Goal: Transaction & Acquisition: Purchase product/service

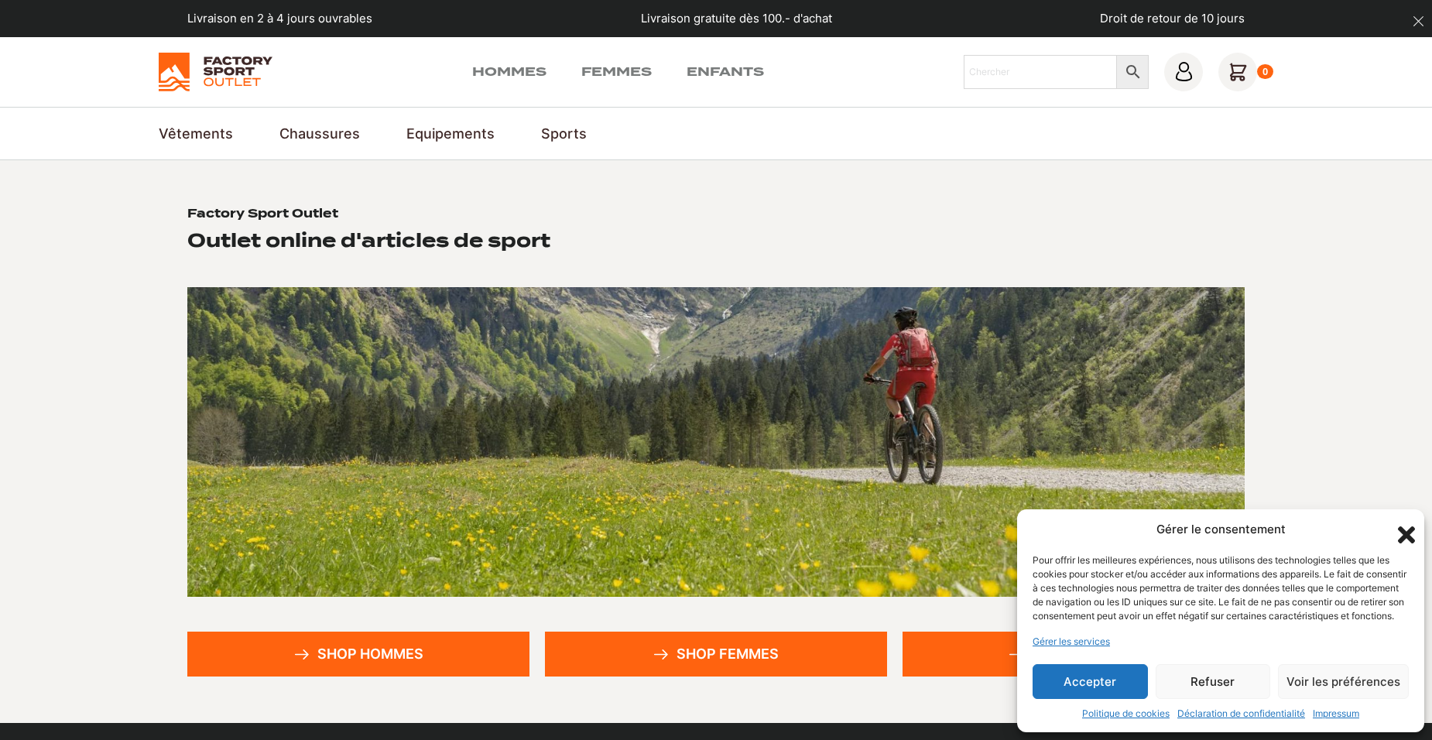
click at [376, 652] on link "Shop hommes" at bounding box center [358, 654] width 342 height 45
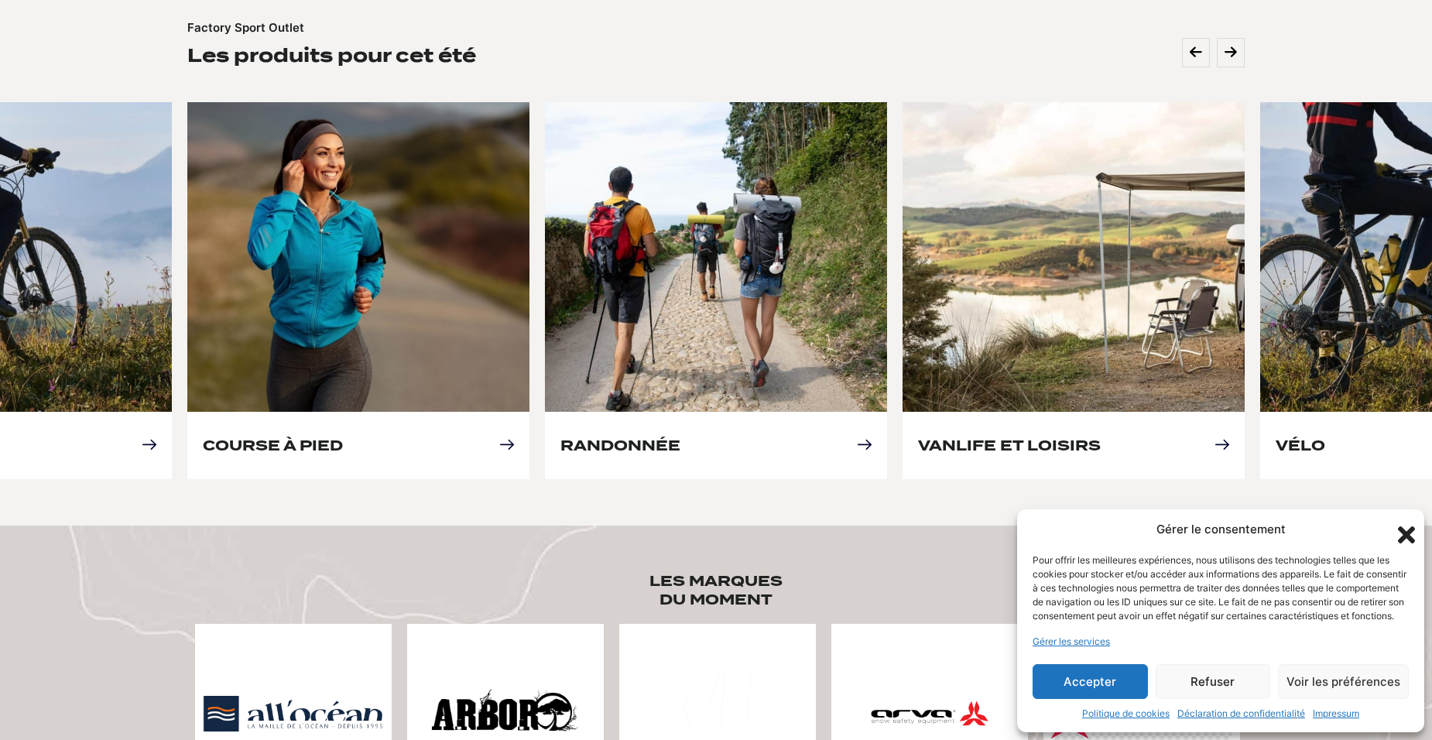
scroll to position [697, 0]
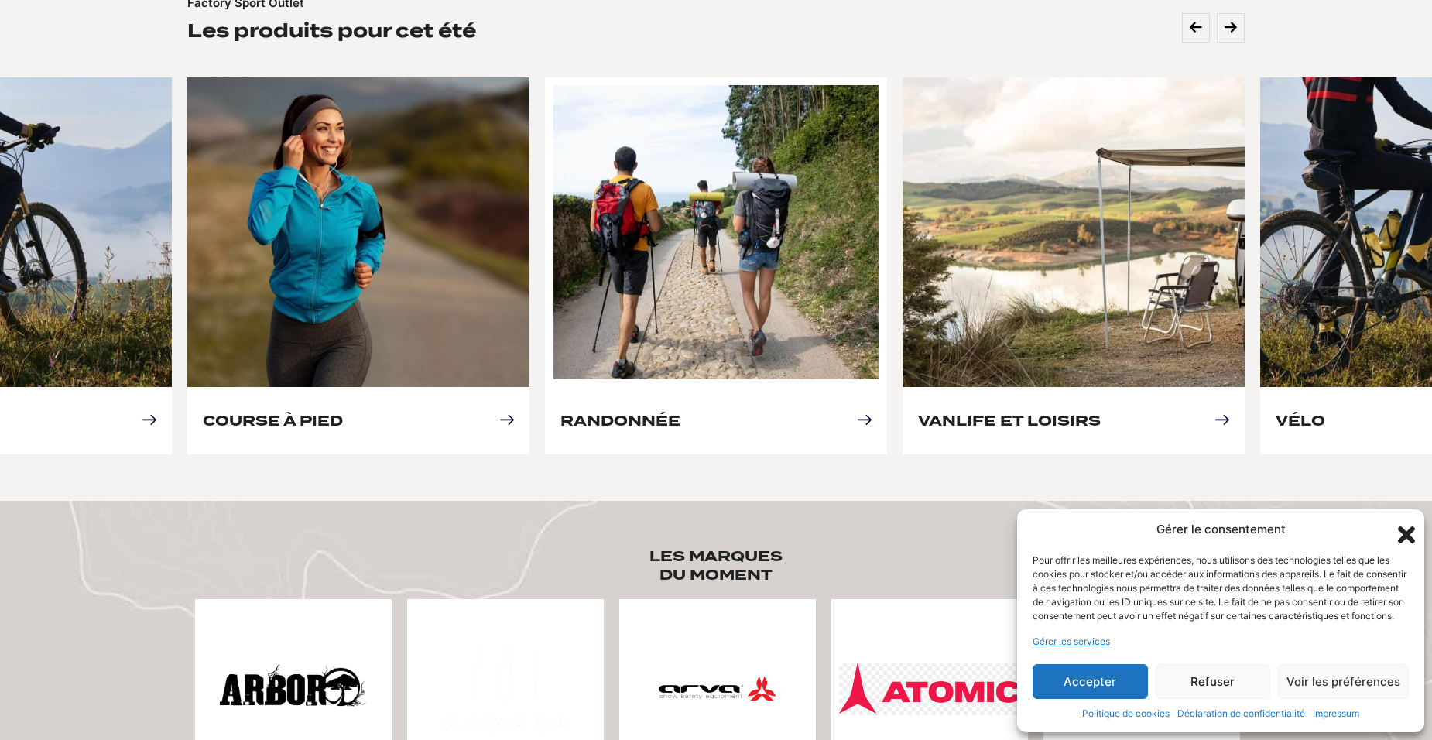
click at [632, 420] on link "Randonnée" at bounding box center [621, 421] width 120 height 16
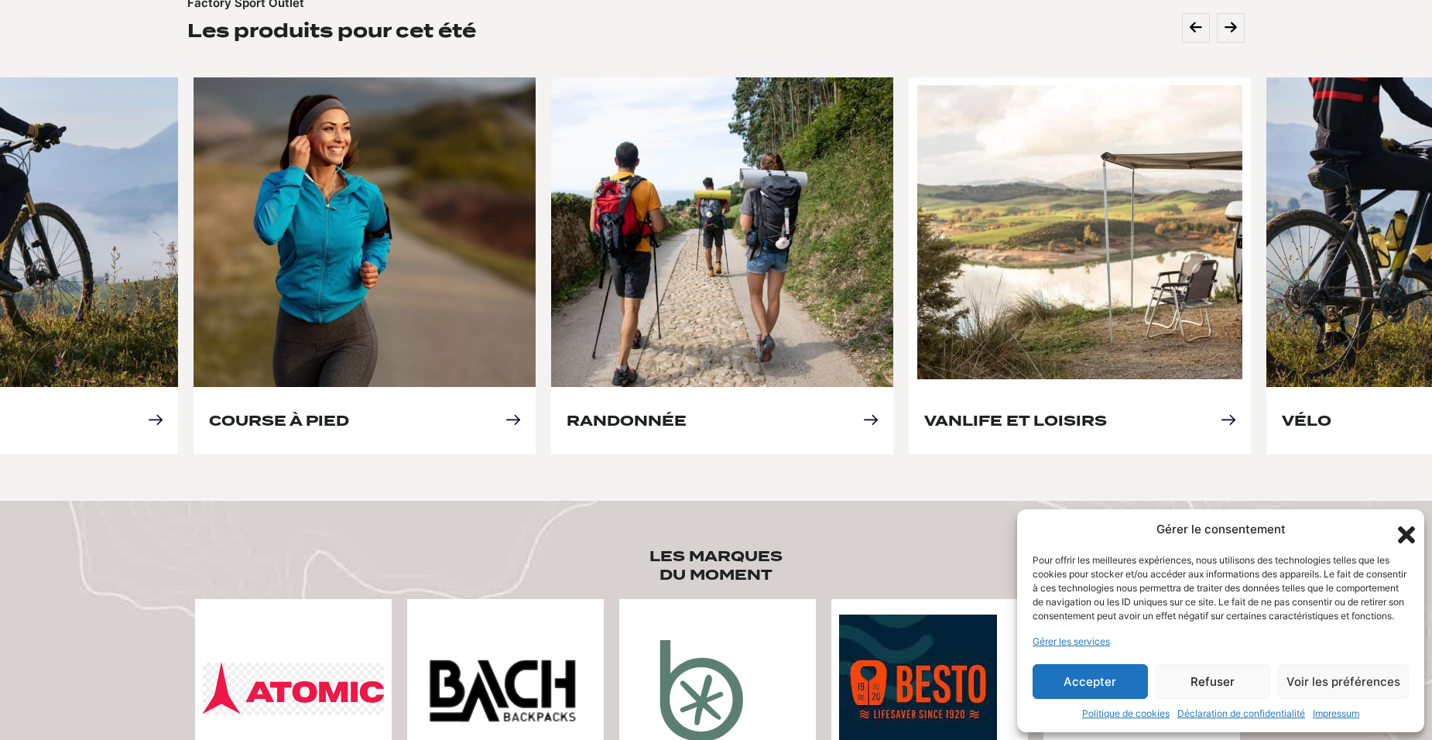
drag, startPoint x: 938, startPoint y: 310, endPoint x: 945, endPoint y: 353, distance: 43.0
click at [945, 413] on link "Vanlife et loisirs" at bounding box center [1015, 421] width 183 height 16
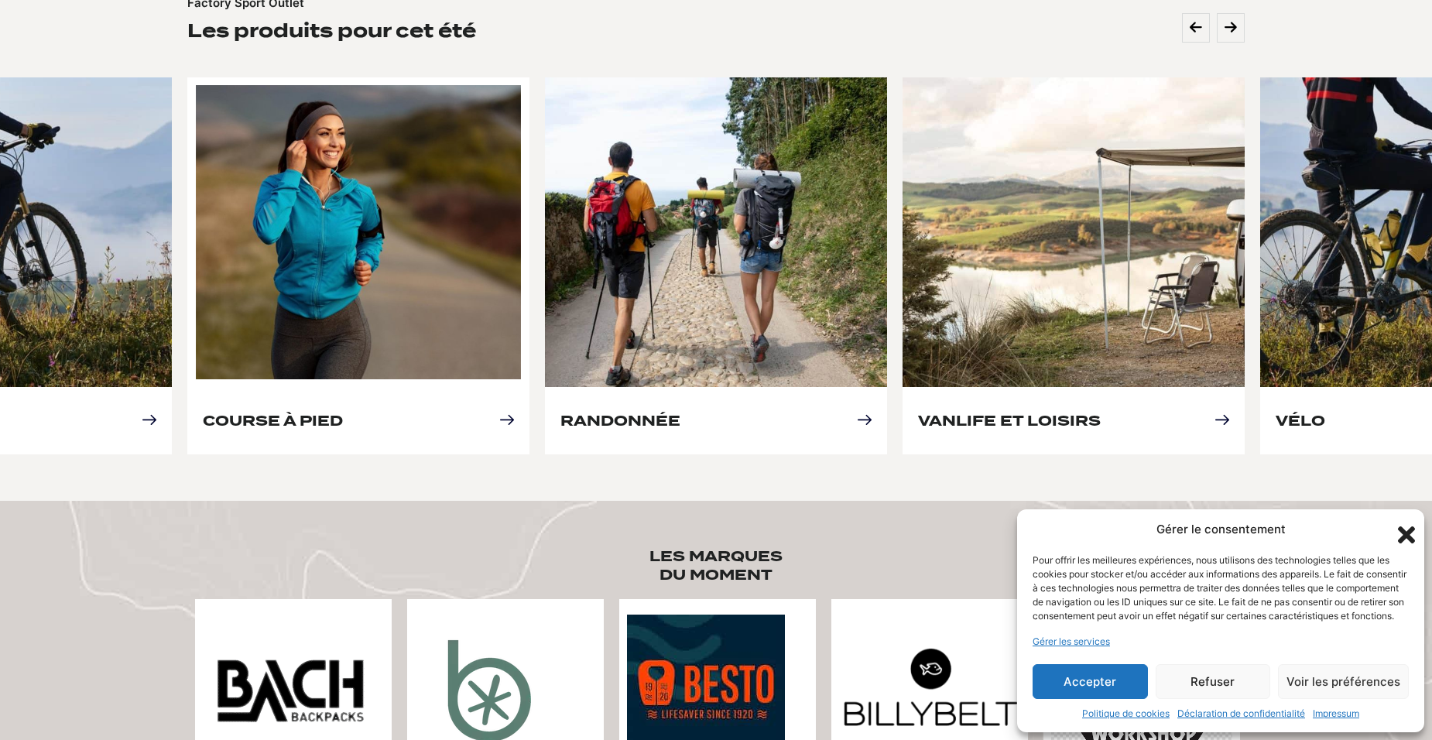
click at [315, 413] on link "Course à pied" at bounding box center [273, 421] width 140 height 16
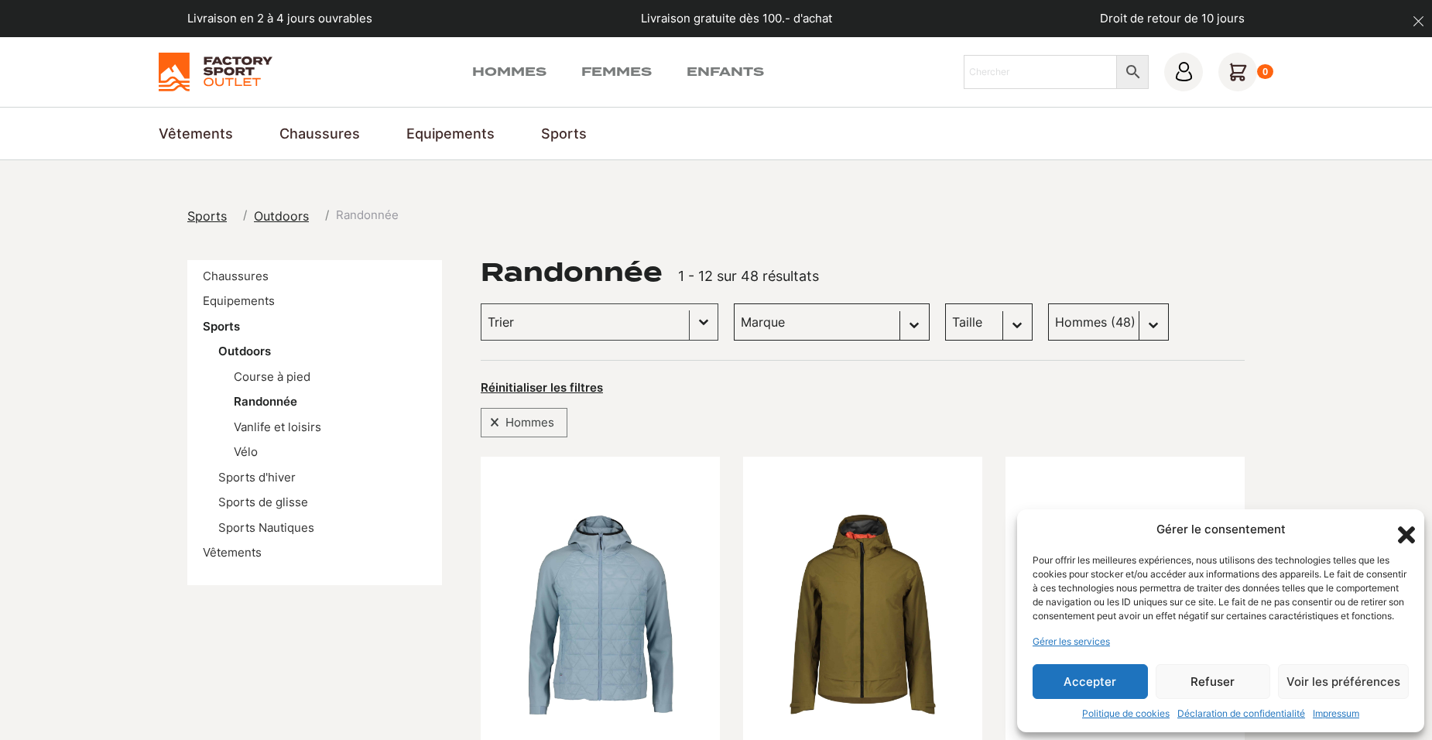
scroll to position [310, 0]
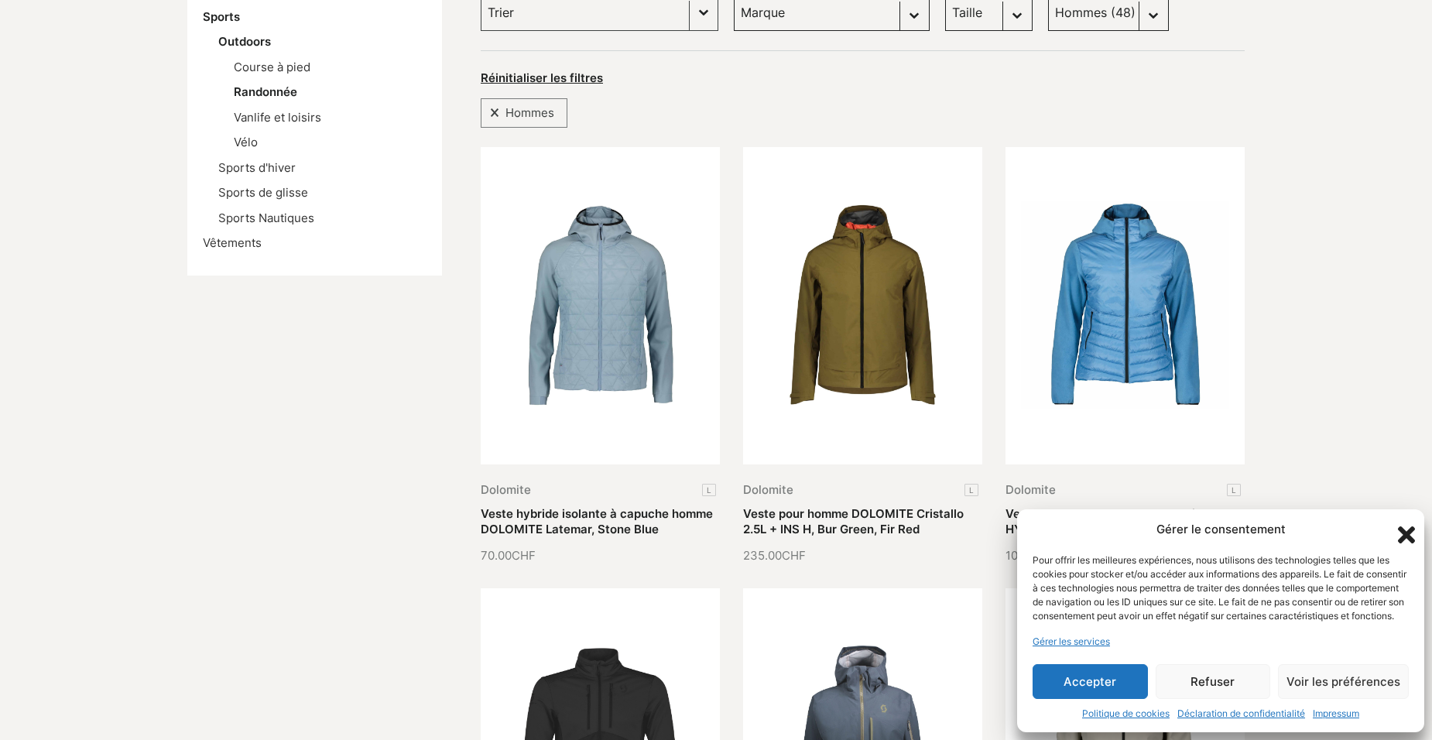
click at [1403, 522] on icon "Fermer la boîte de dialogue" at bounding box center [1407, 535] width 26 height 26
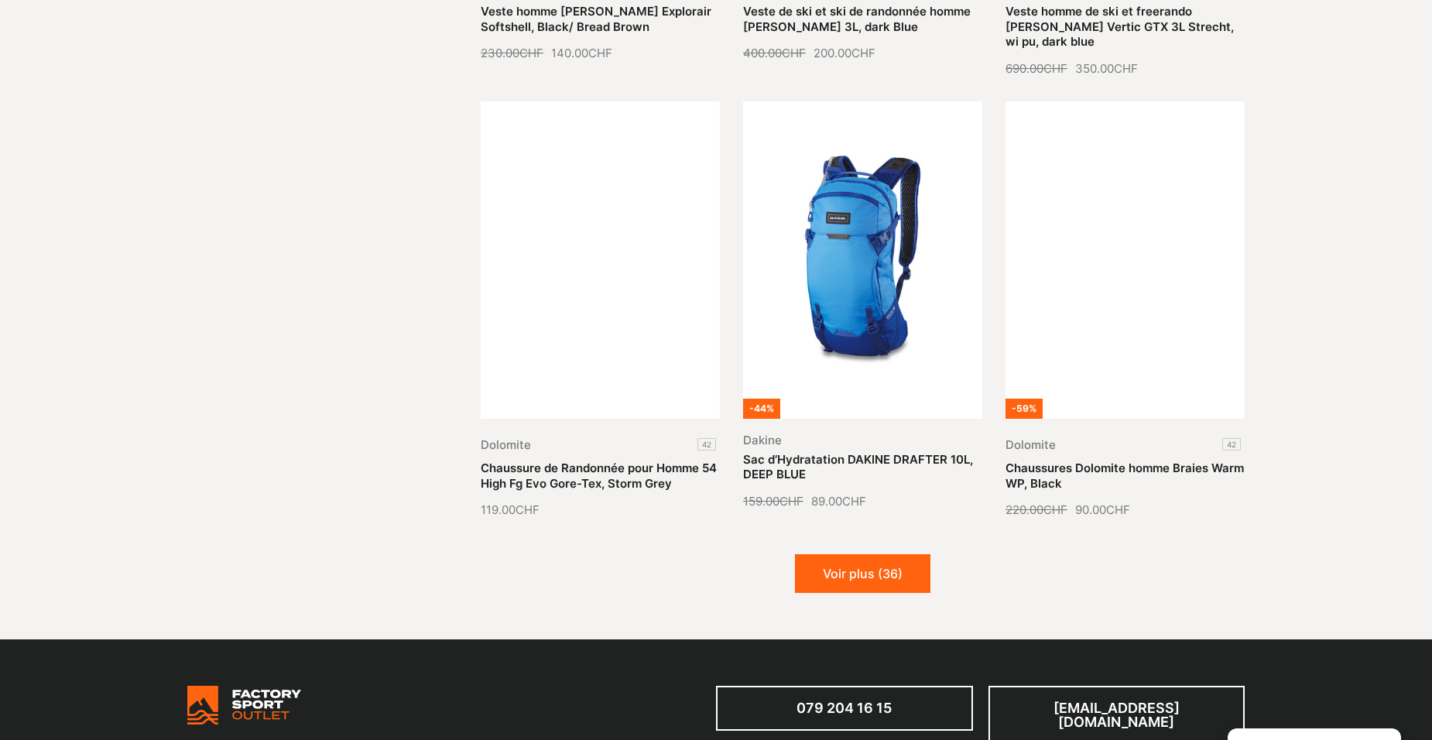
scroll to position [1858, 0]
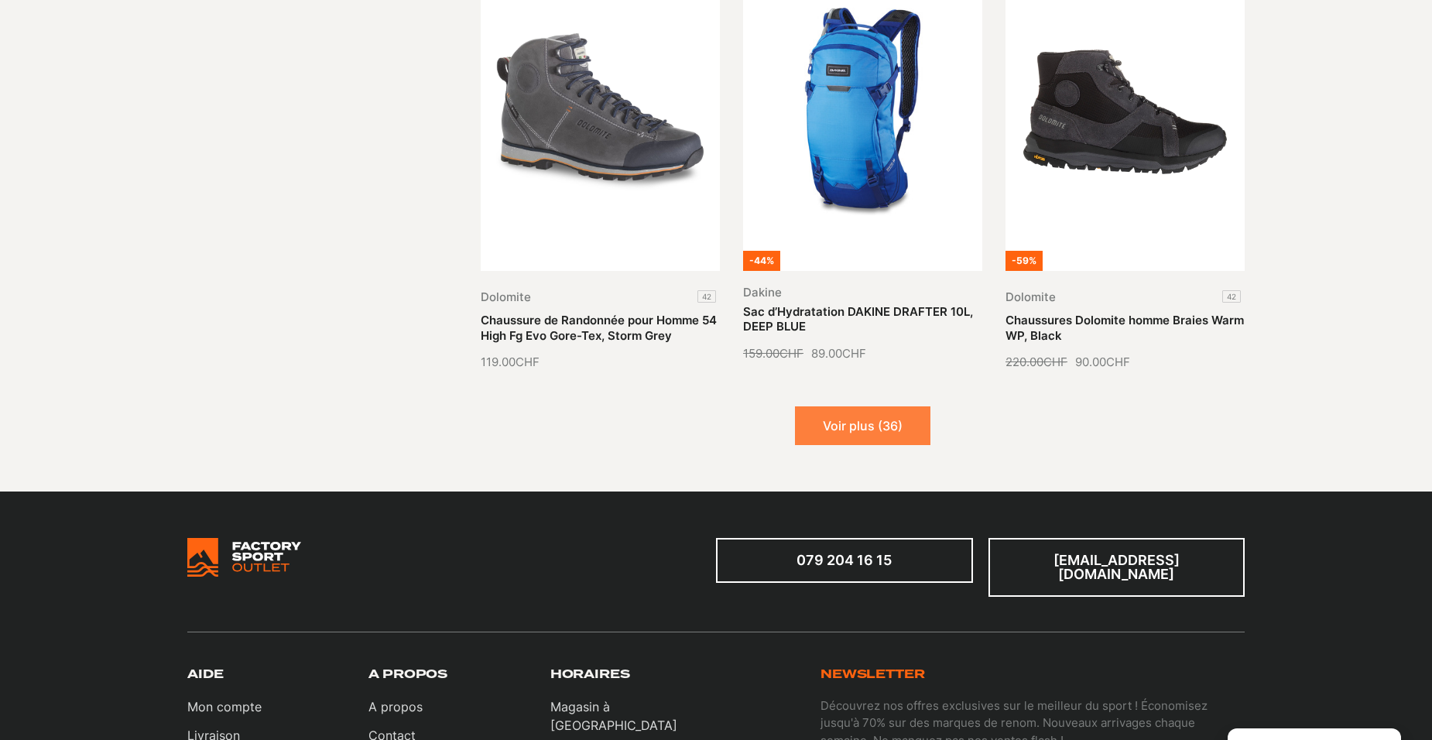
click at [860, 410] on button "Voir plus (36)" at bounding box center [862, 425] width 135 height 39
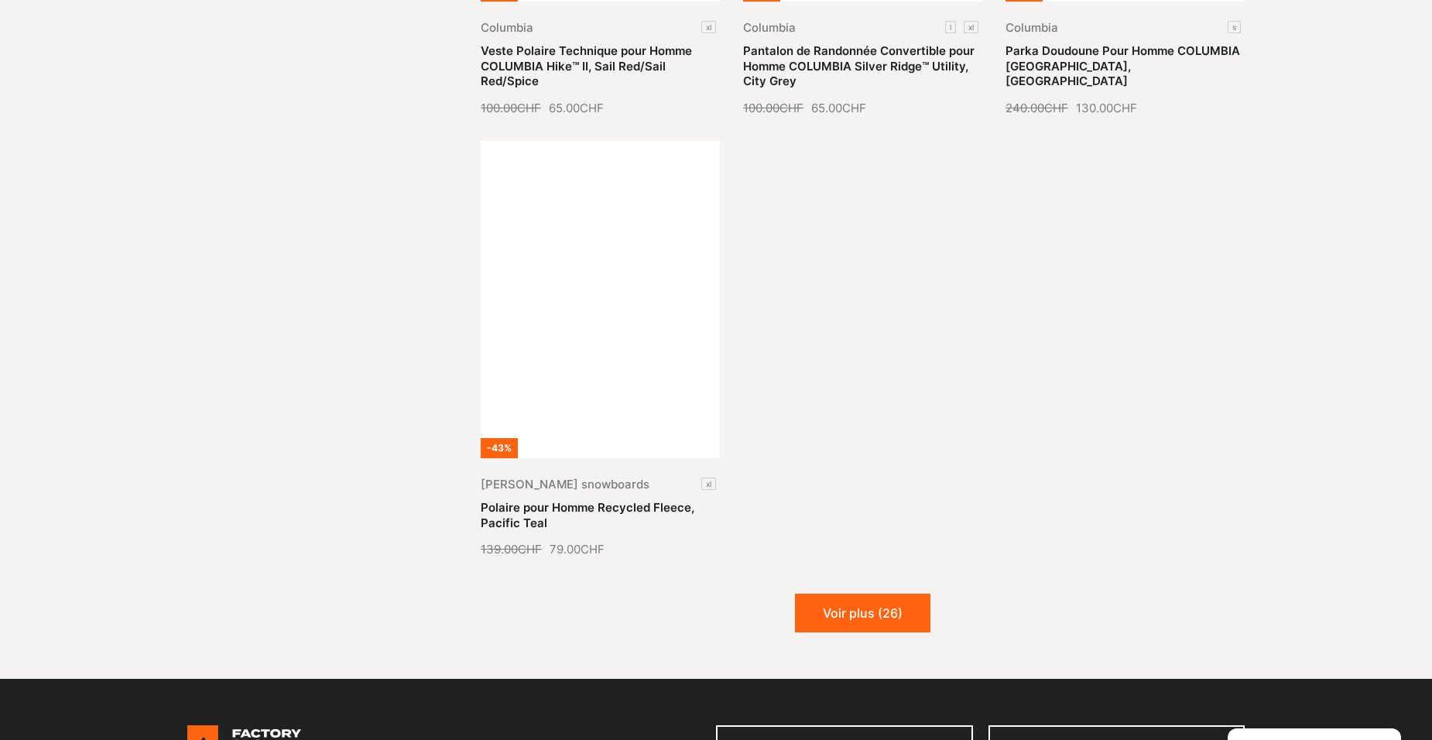
scroll to position [3484, 0]
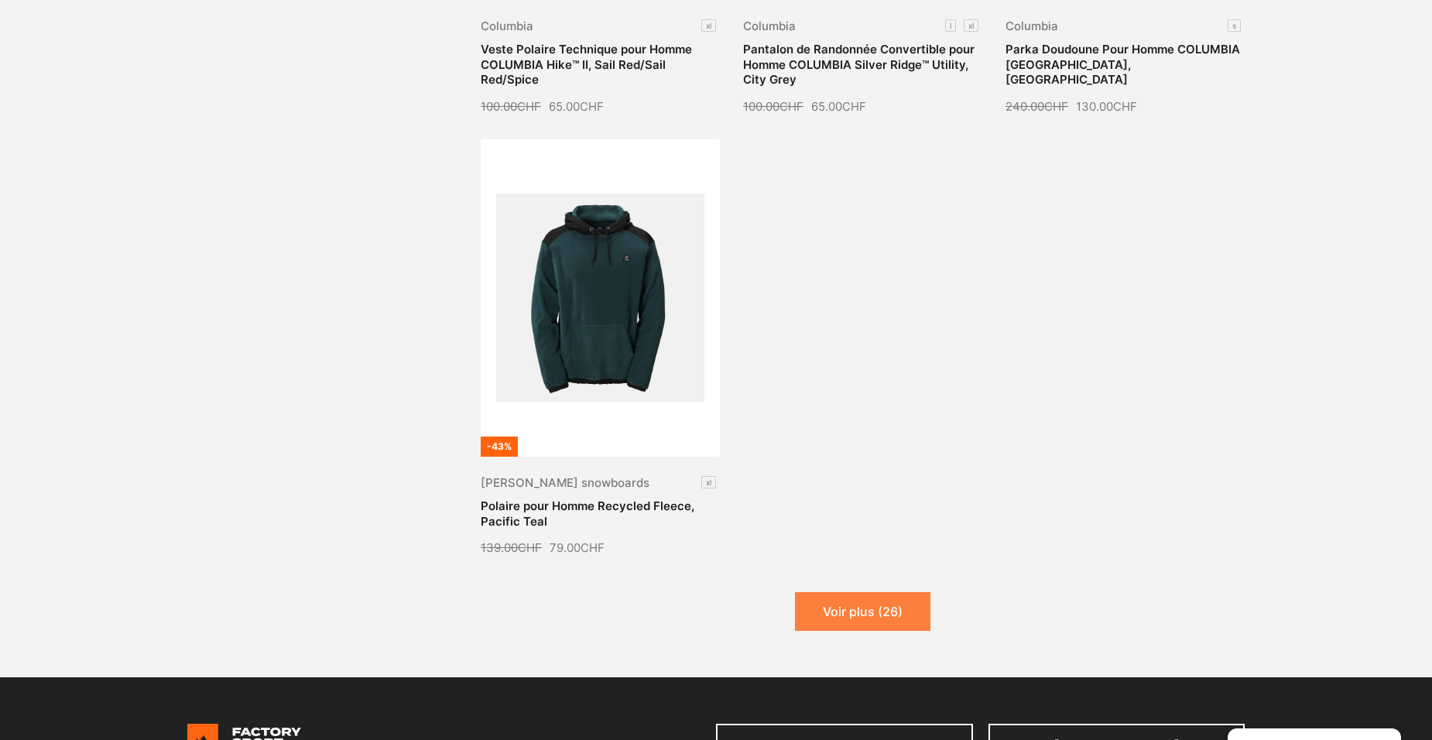
click at [849, 597] on button "Voir plus (26)" at bounding box center [862, 611] width 135 height 39
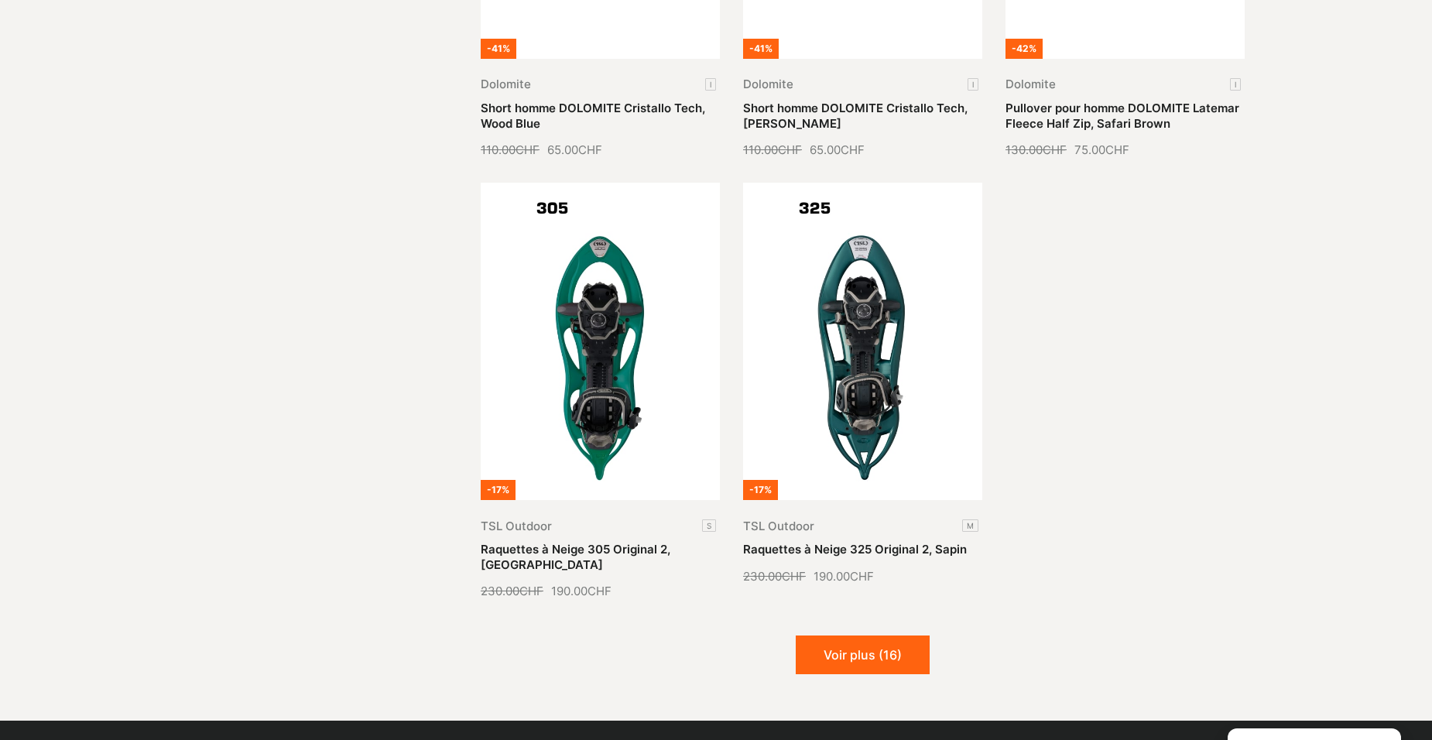
scroll to position [4800, 0]
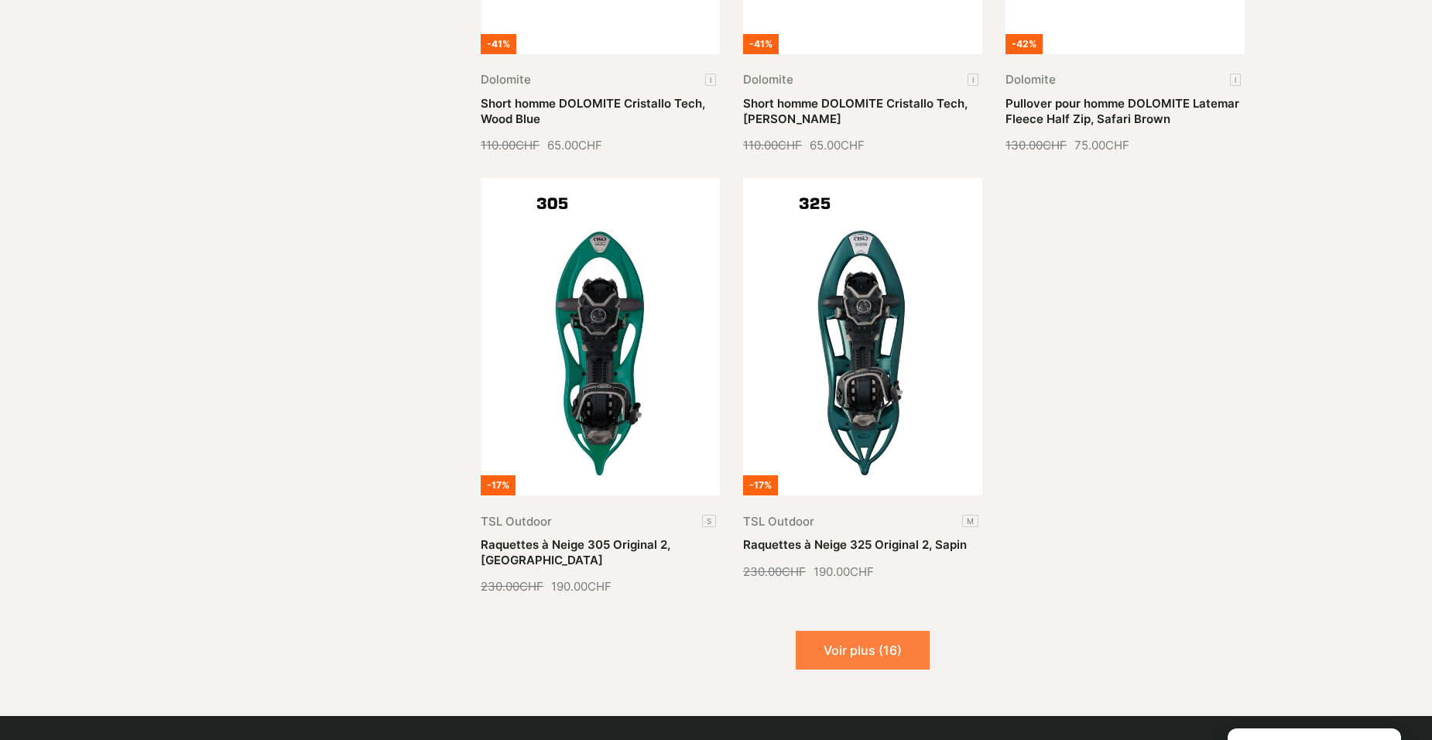
click at [869, 631] on button "Voir plus (16)" at bounding box center [863, 650] width 134 height 39
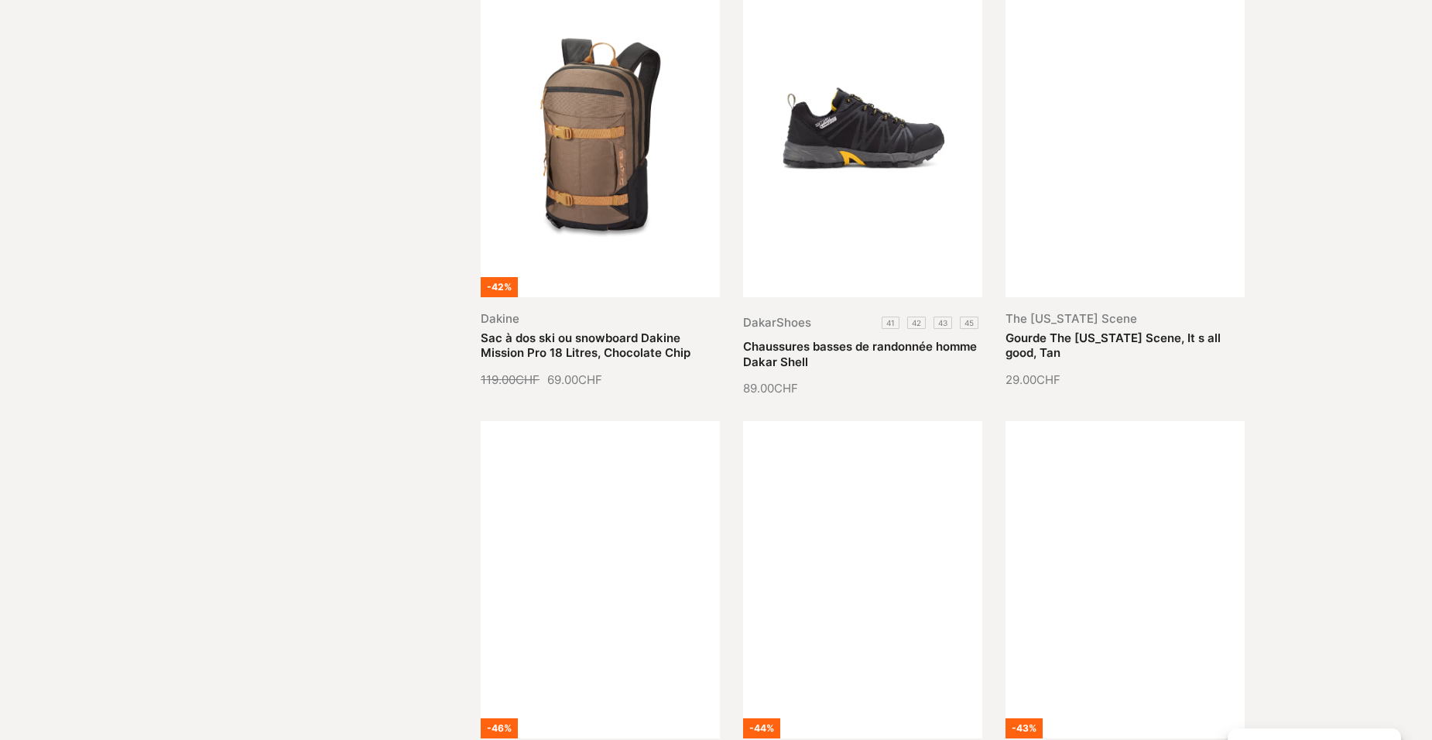
scroll to position [6039, 0]
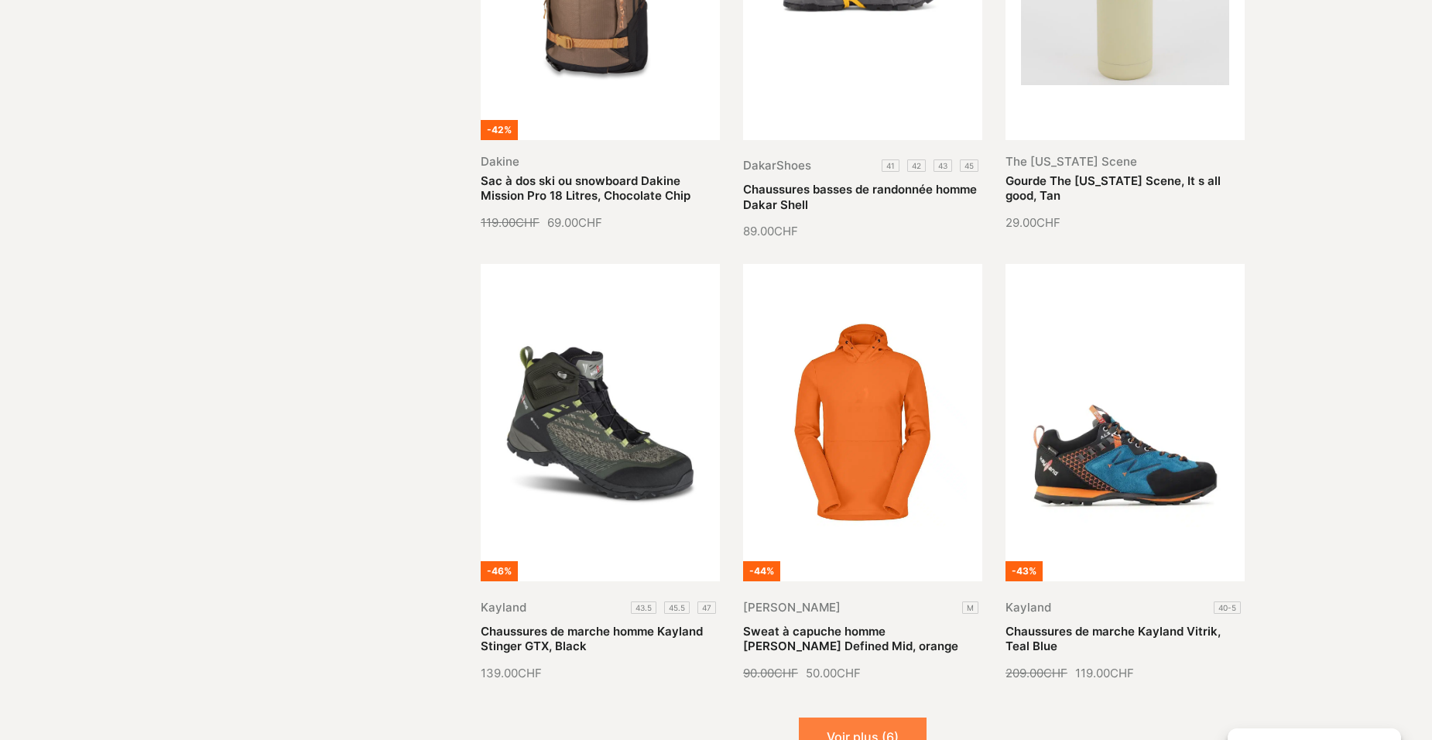
click at [870, 718] on button "Voir plus (6)" at bounding box center [863, 737] width 128 height 39
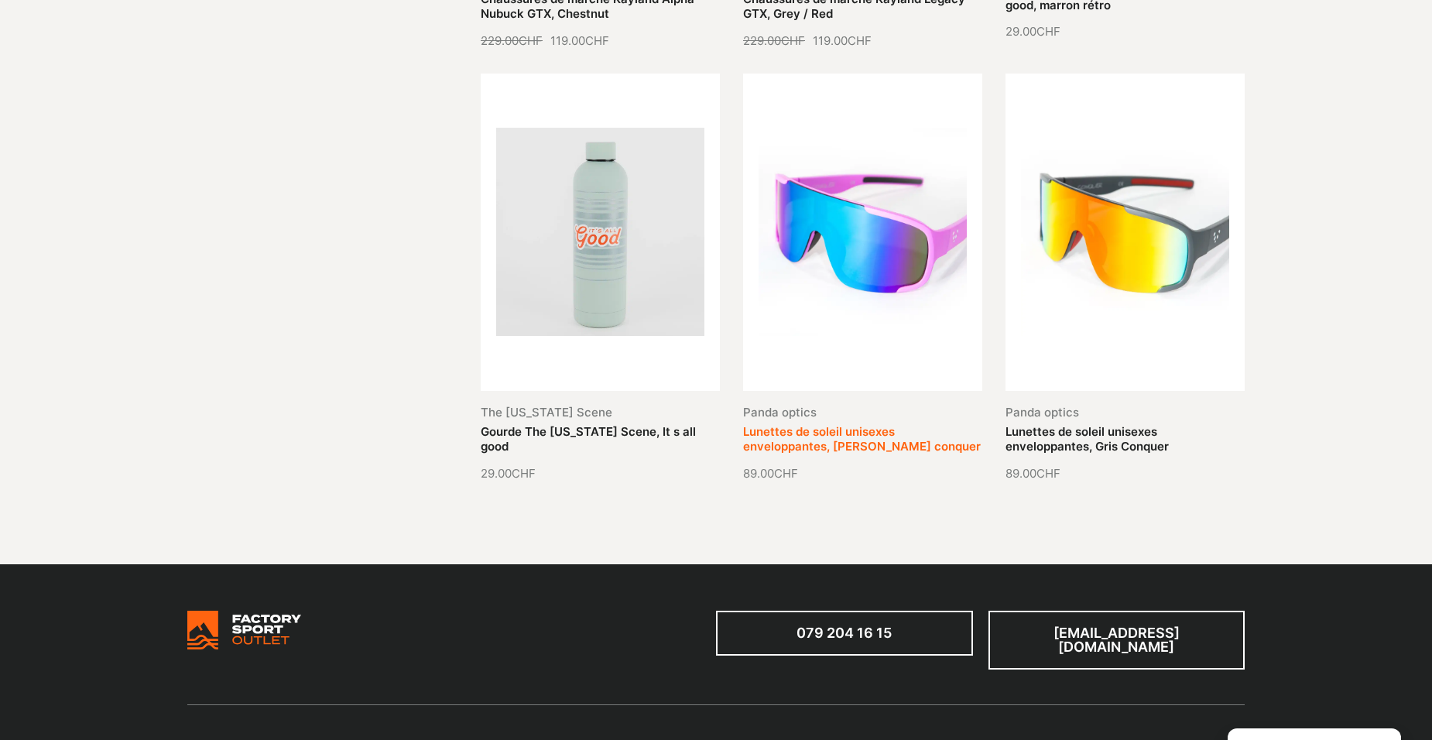
scroll to position [7123, 0]
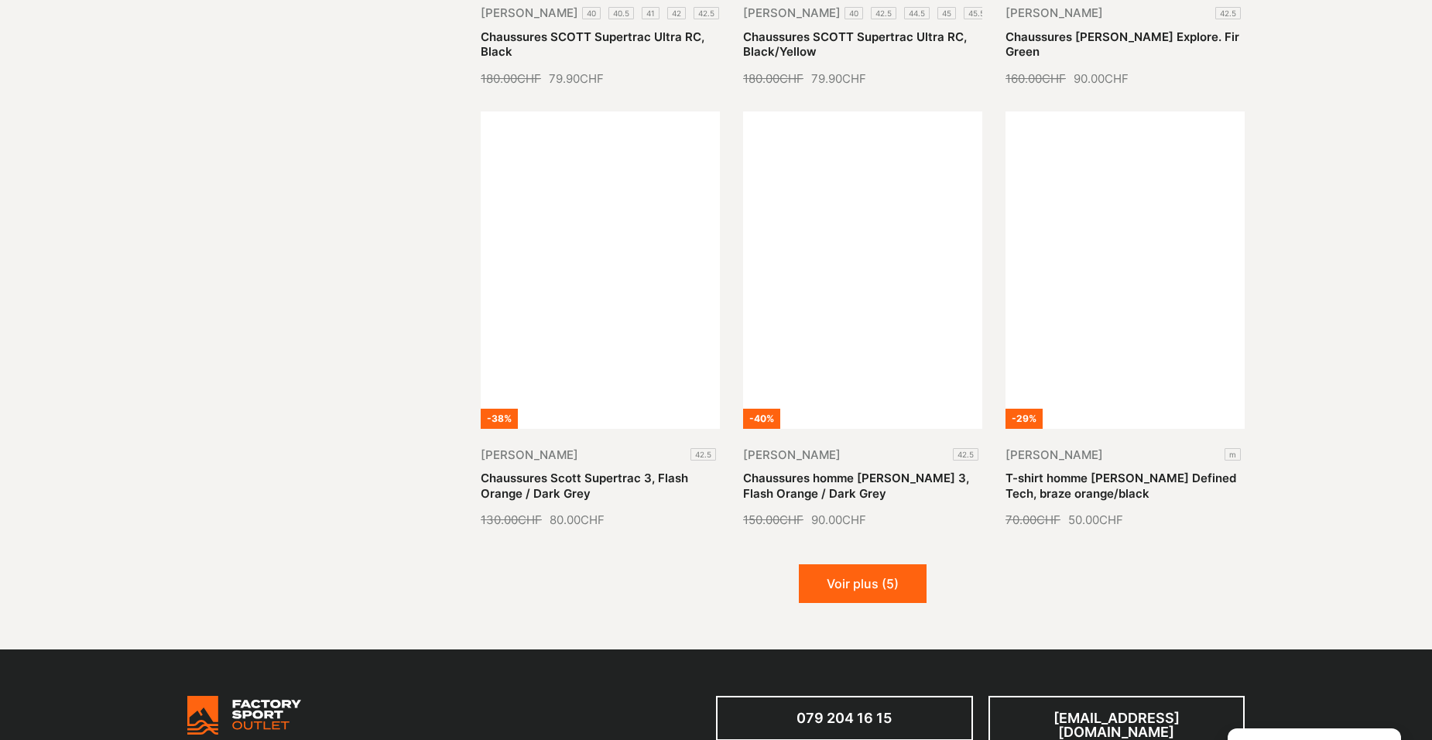
scroll to position [1703, 0]
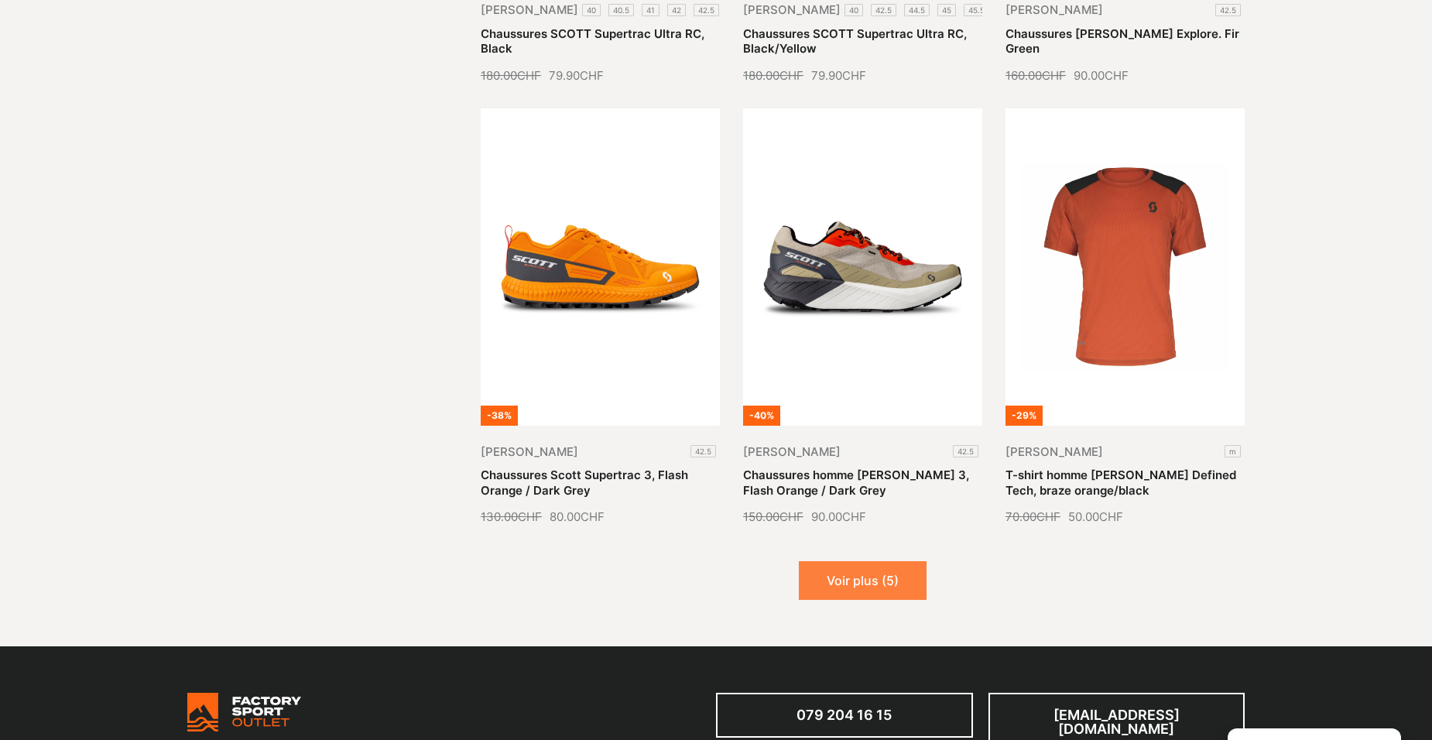
click at [862, 564] on button "Voir plus (5)" at bounding box center [863, 580] width 128 height 39
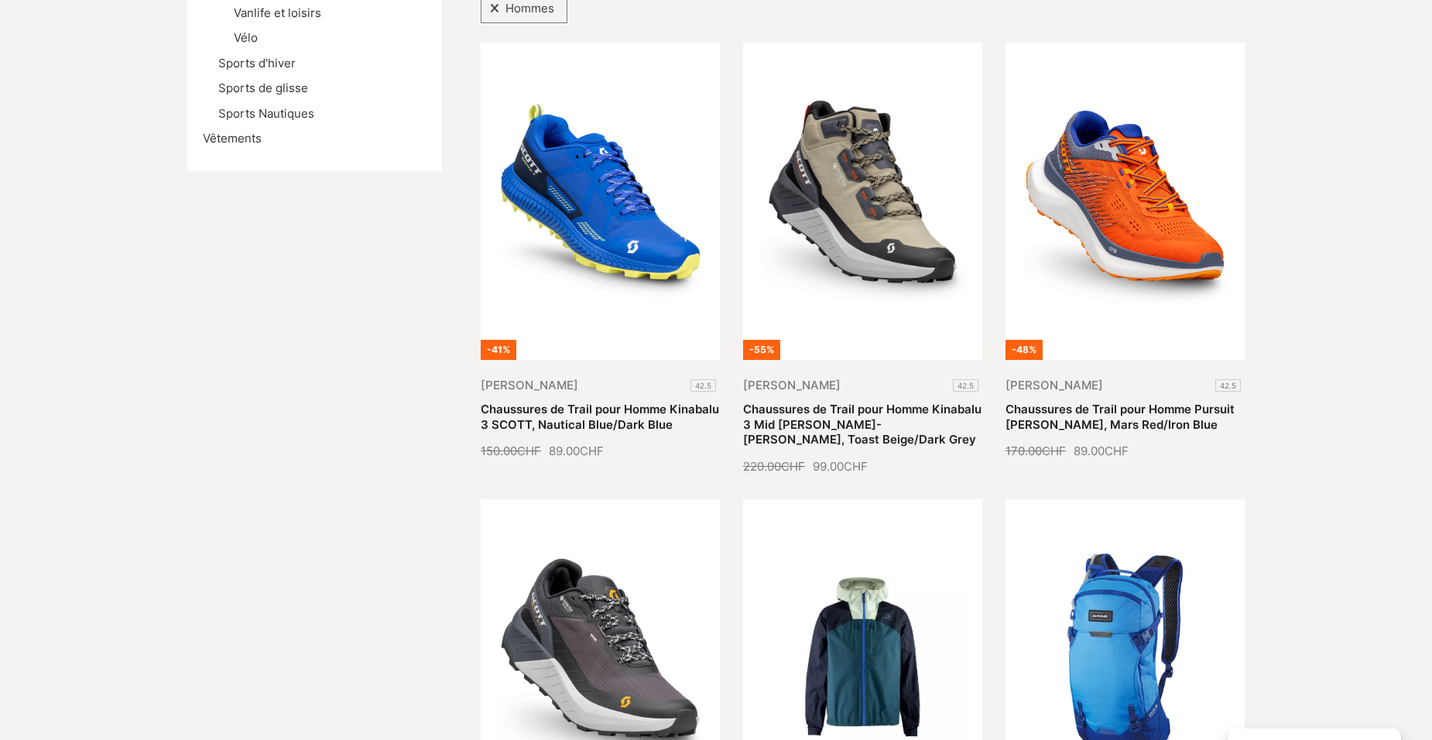
scroll to position [387, 0]
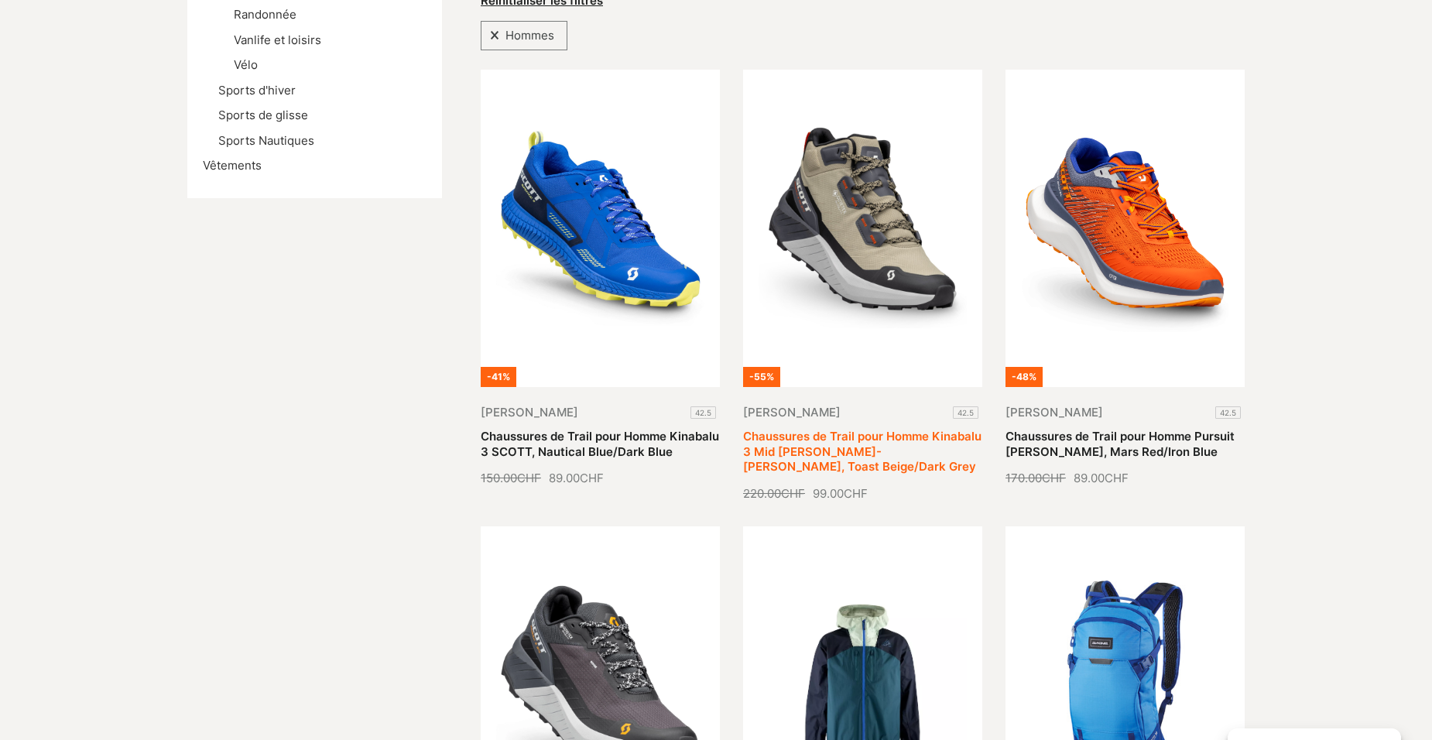
click at [856, 429] on link "Chaussures de Trail pour Homme Kinabalu 3 Mid [PERSON_NAME]-[PERSON_NAME], Toas…" at bounding box center [862, 451] width 238 height 45
click at [223, 168] on link "Vêtements" at bounding box center [232, 165] width 59 height 15
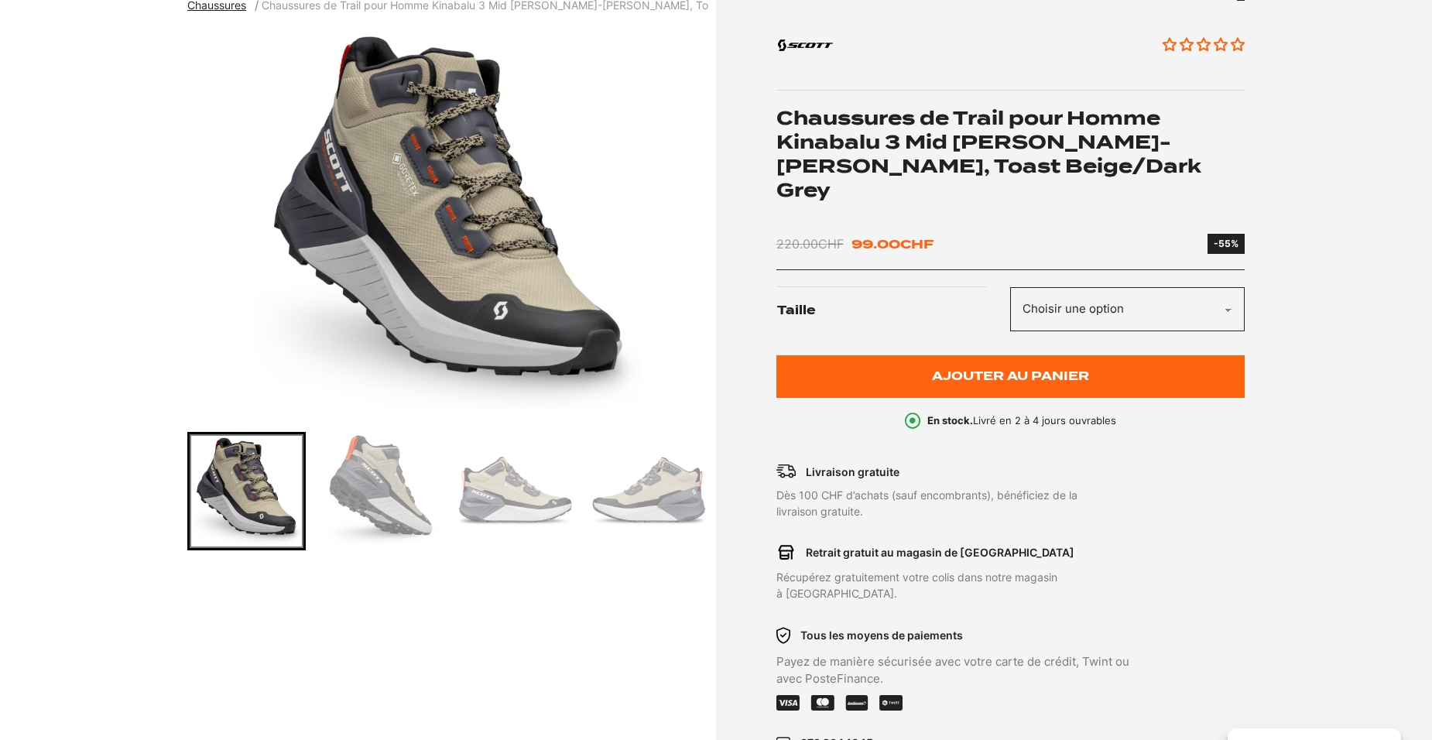
scroll to position [232, 0]
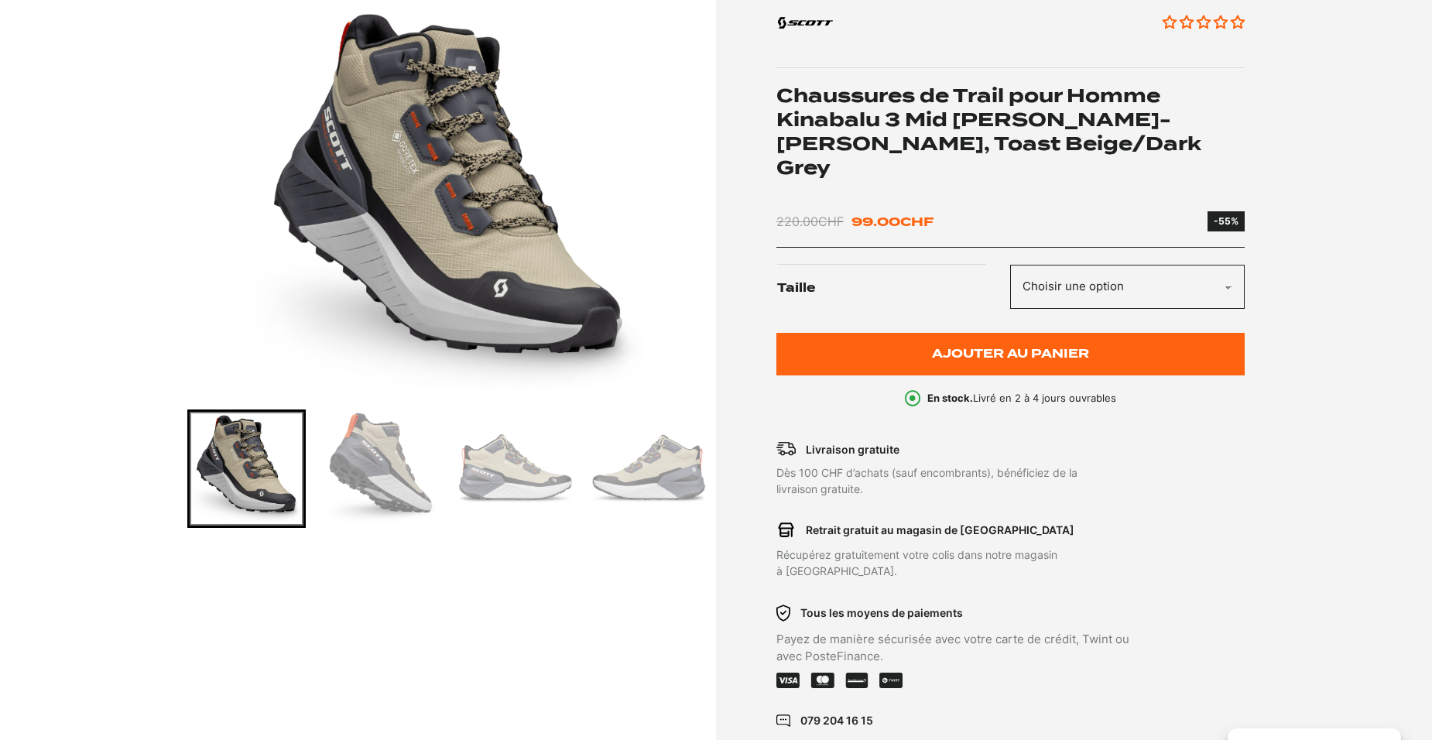
click at [402, 492] on img "Go to slide 2" at bounding box center [381, 469] width 114 height 114
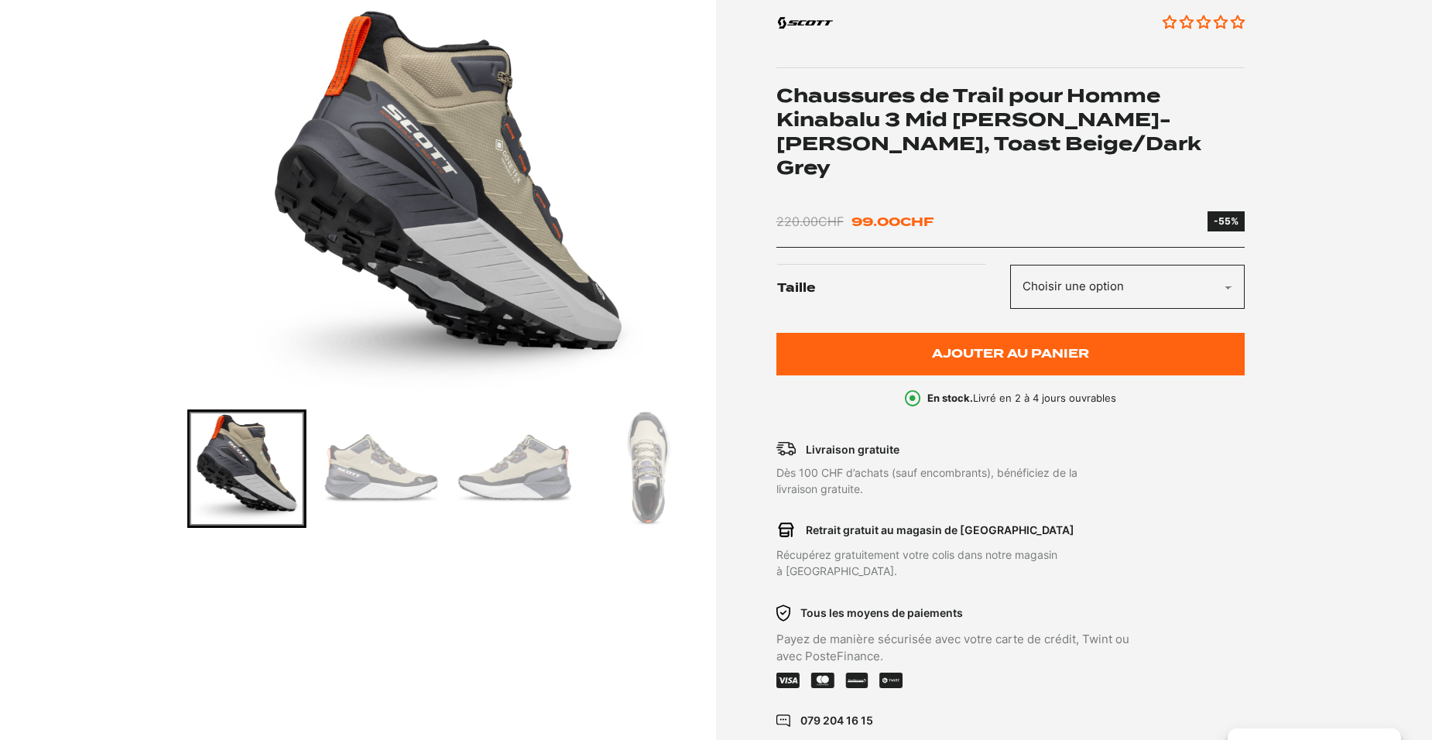
click at [500, 475] on img "Go to slide 4" at bounding box center [515, 469] width 114 height 114
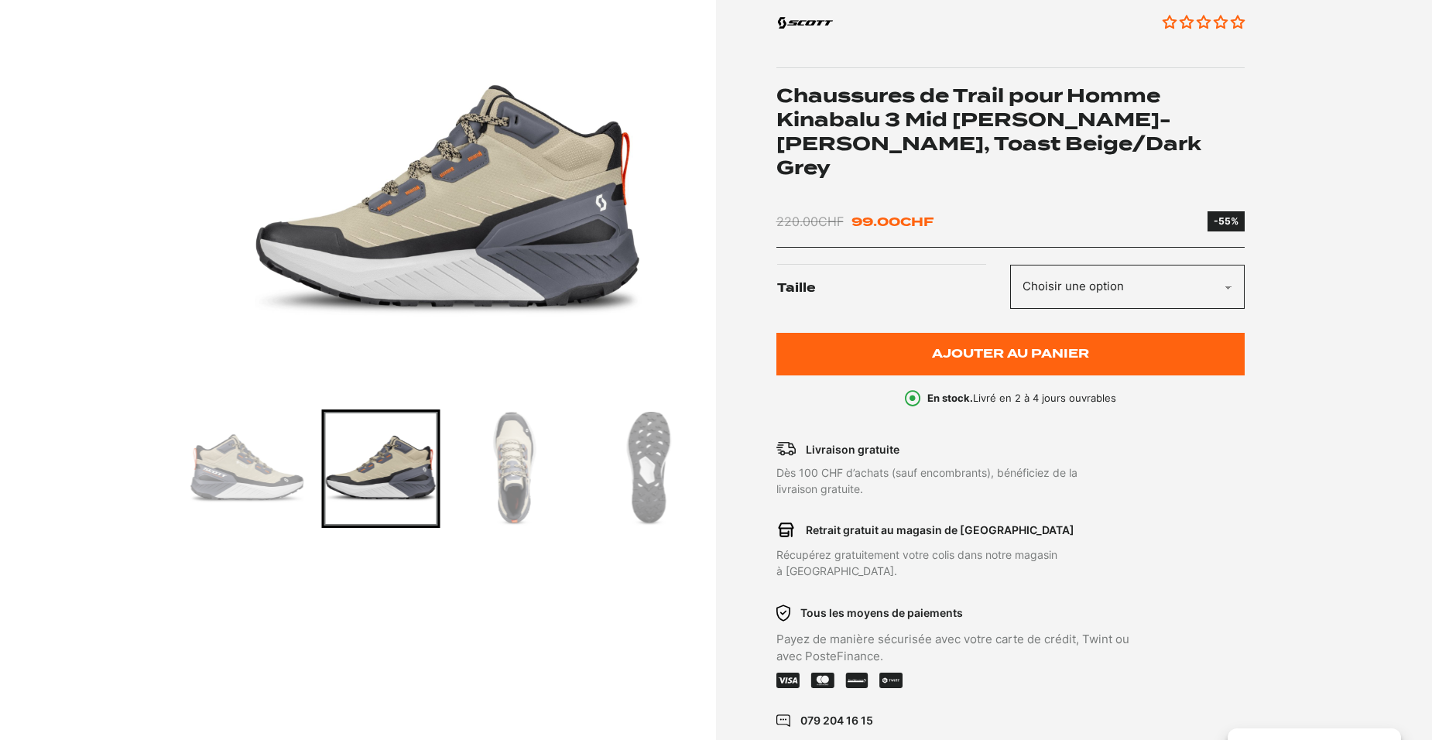
click at [644, 476] on img "Go to slide 6" at bounding box center [649, 469] width 114 height 114
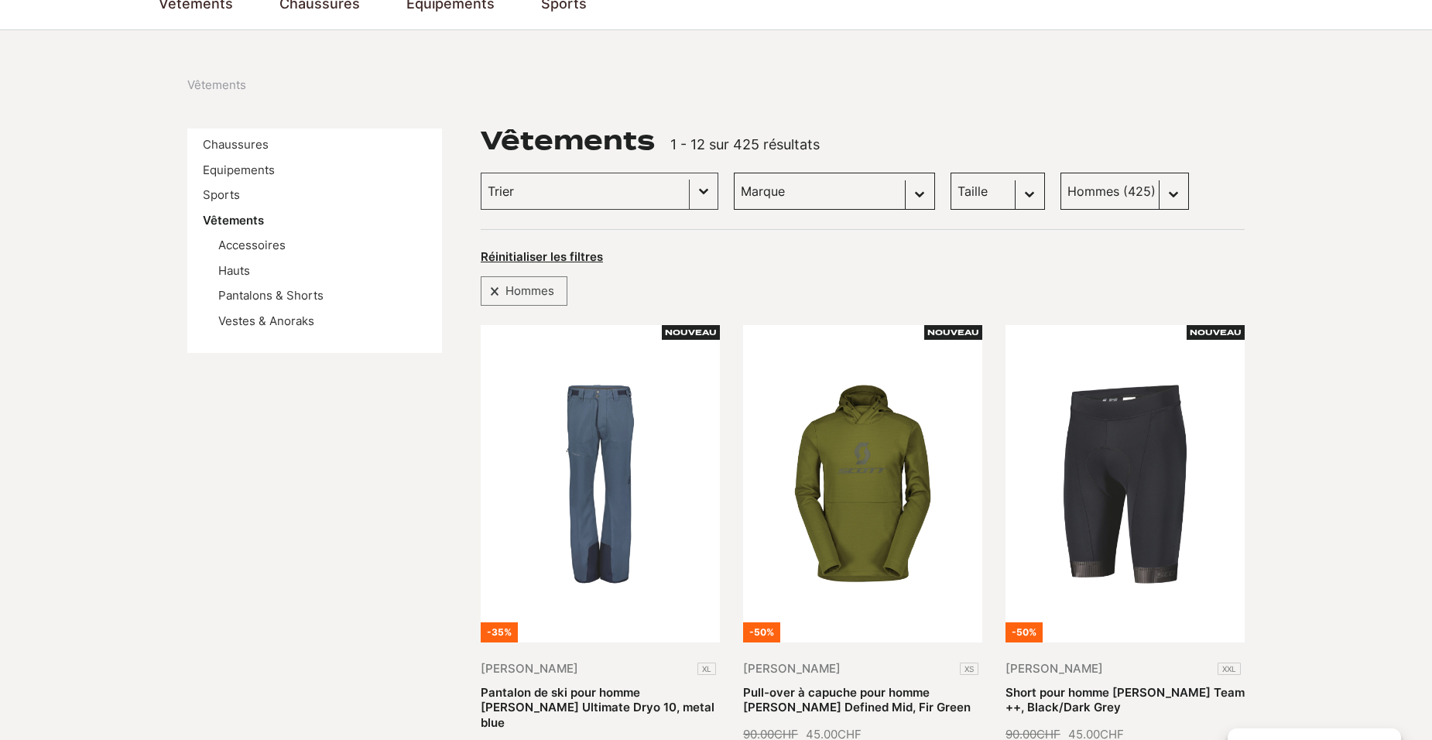
scroll to position [155, 0]
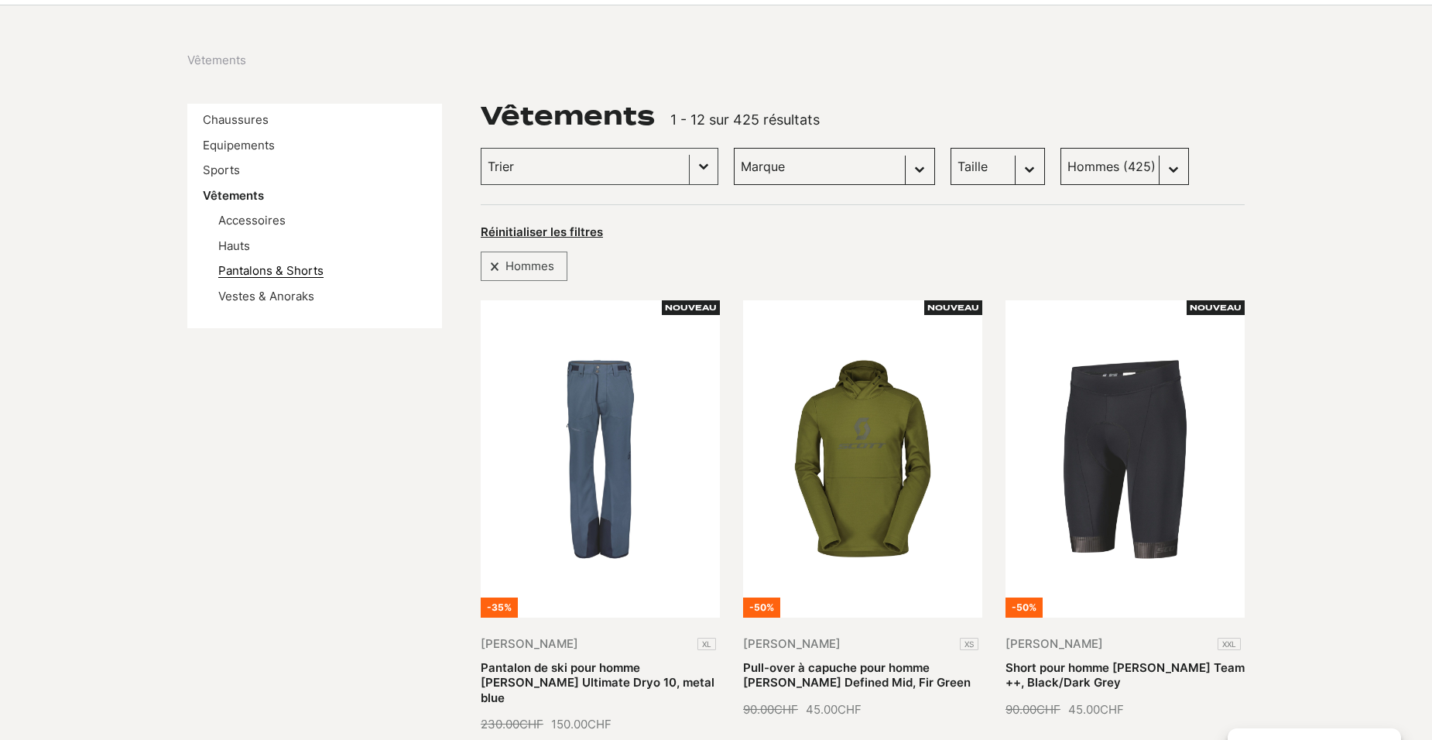
click at [292, 268] on link "Pantalons & Shorts" at bounding box center [270, 270] width 105 height 15
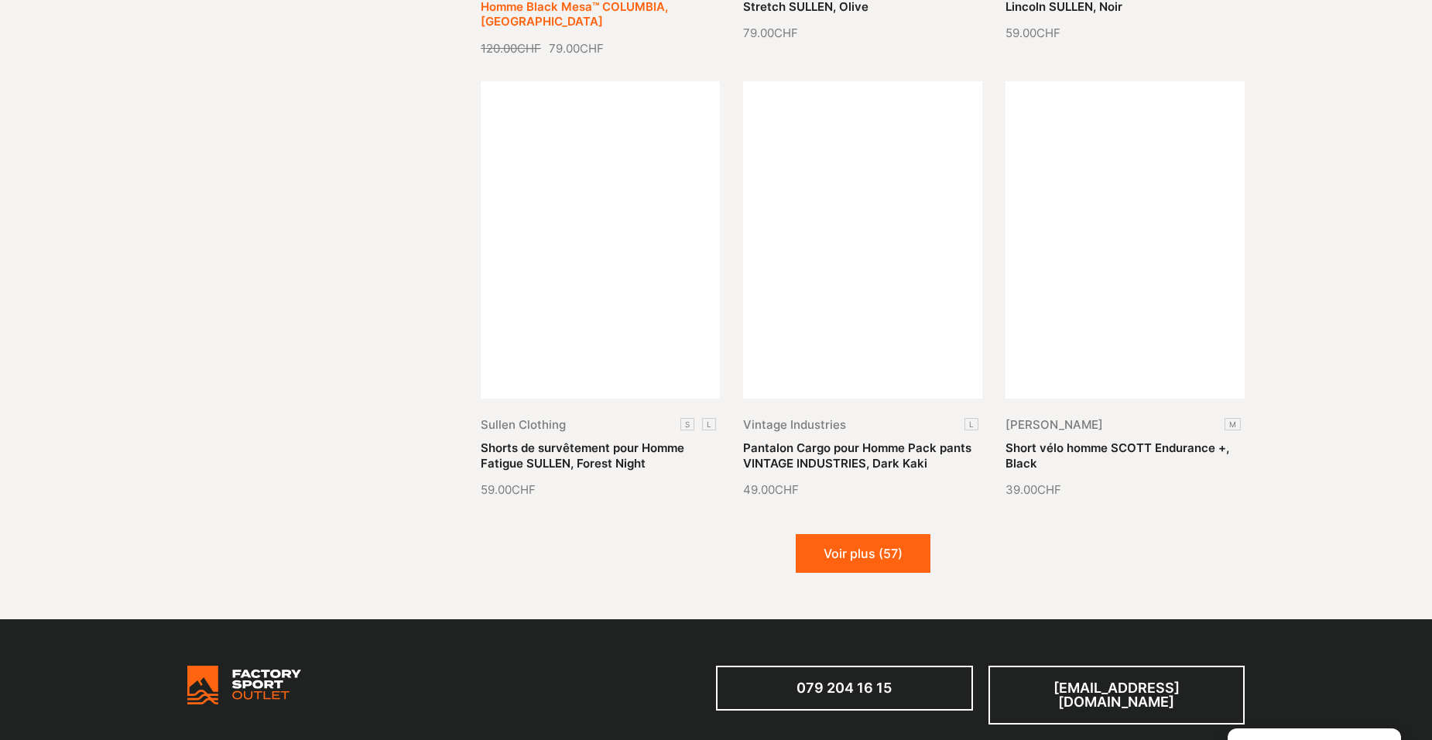
scroll to position [1781, 0]
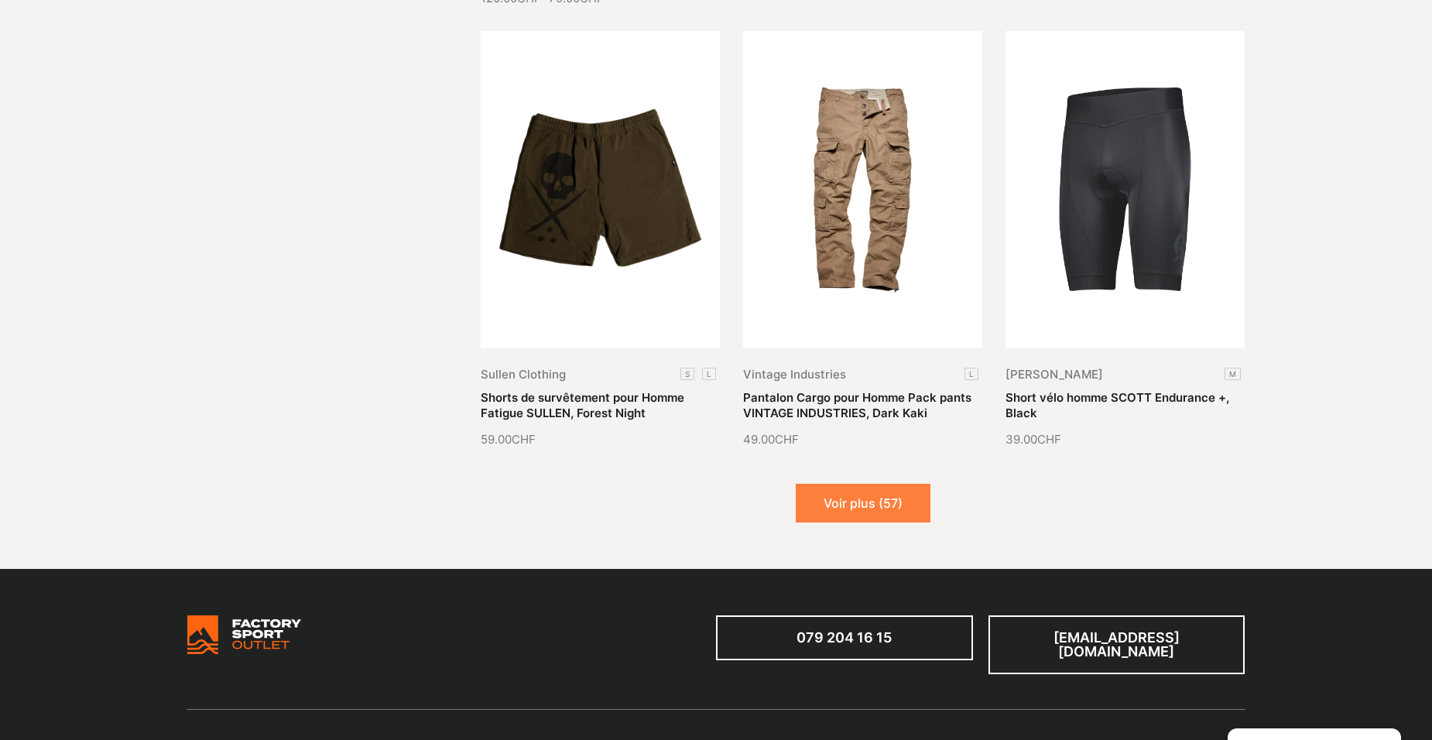
click at [832, 484] on button "Voir plus (57)" at bounding box center [863, 503] width 135 height 39
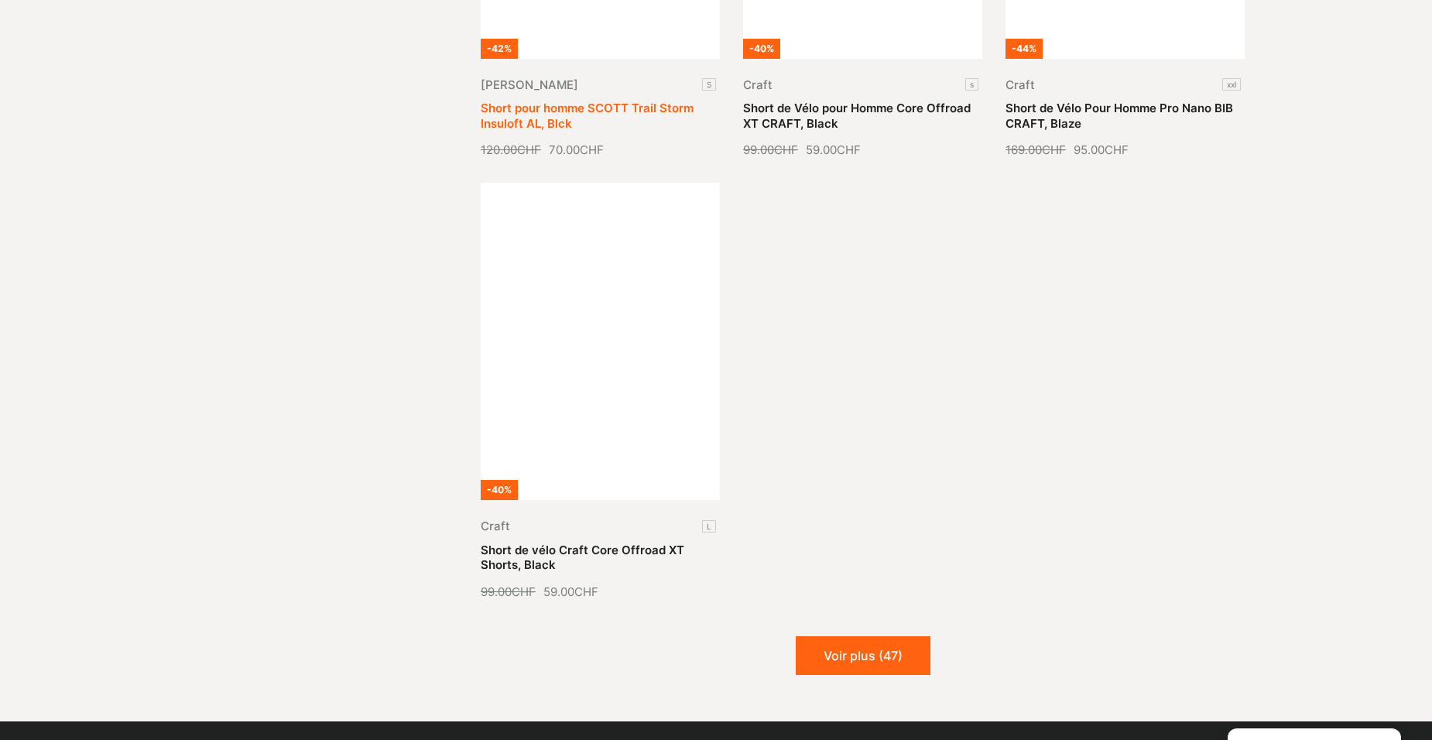
scroll to position [3484, 0]
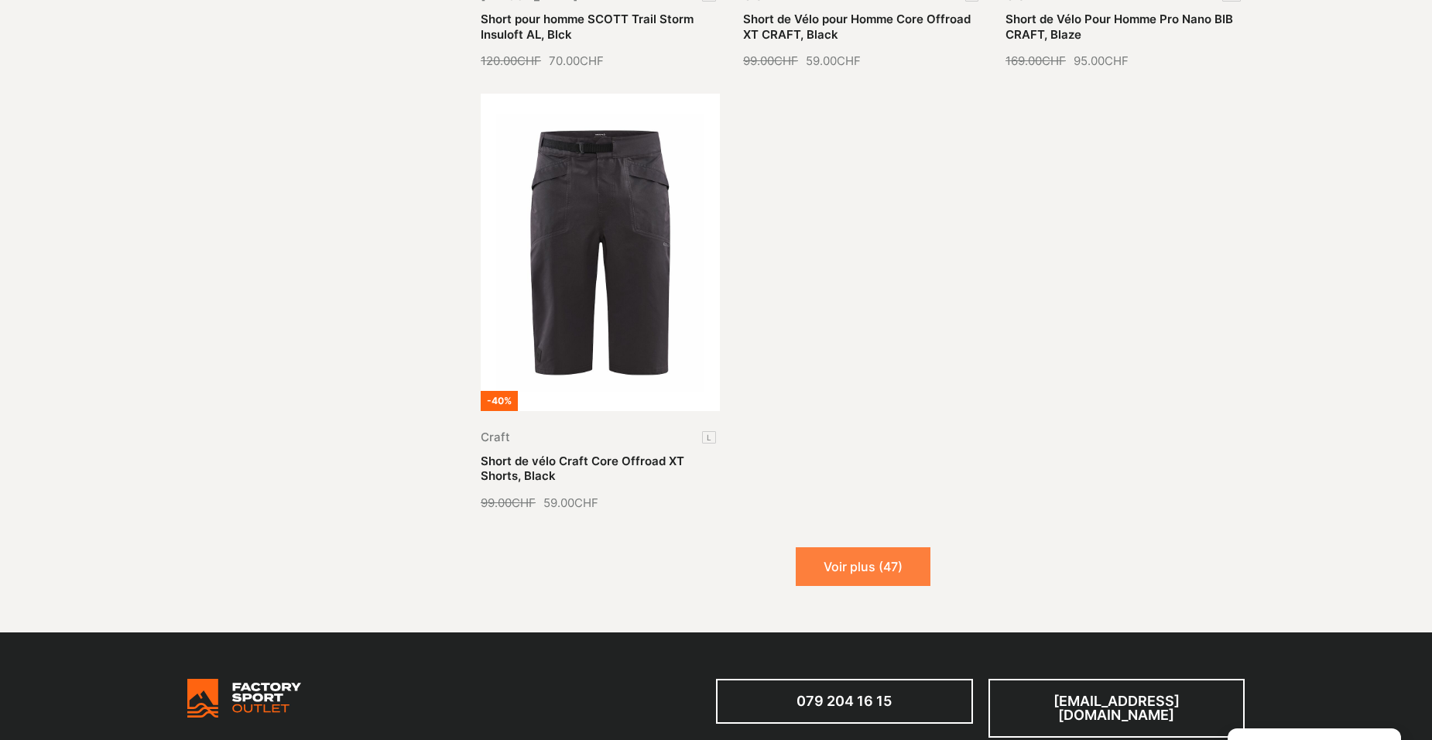
click at [832, 547] on button "Voir plus (47)" at bounding box center [863, 566] width 135 height 39
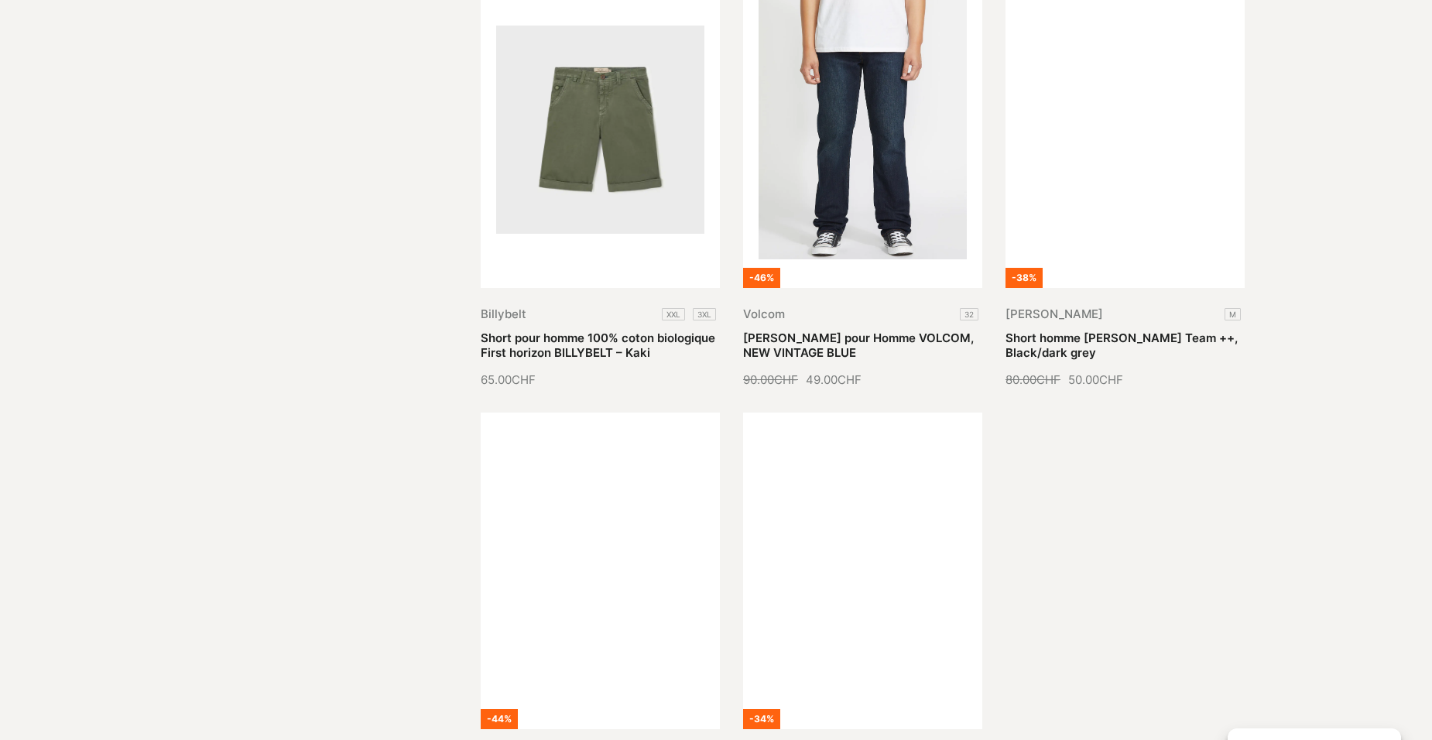
scroll to position [4645, 0]
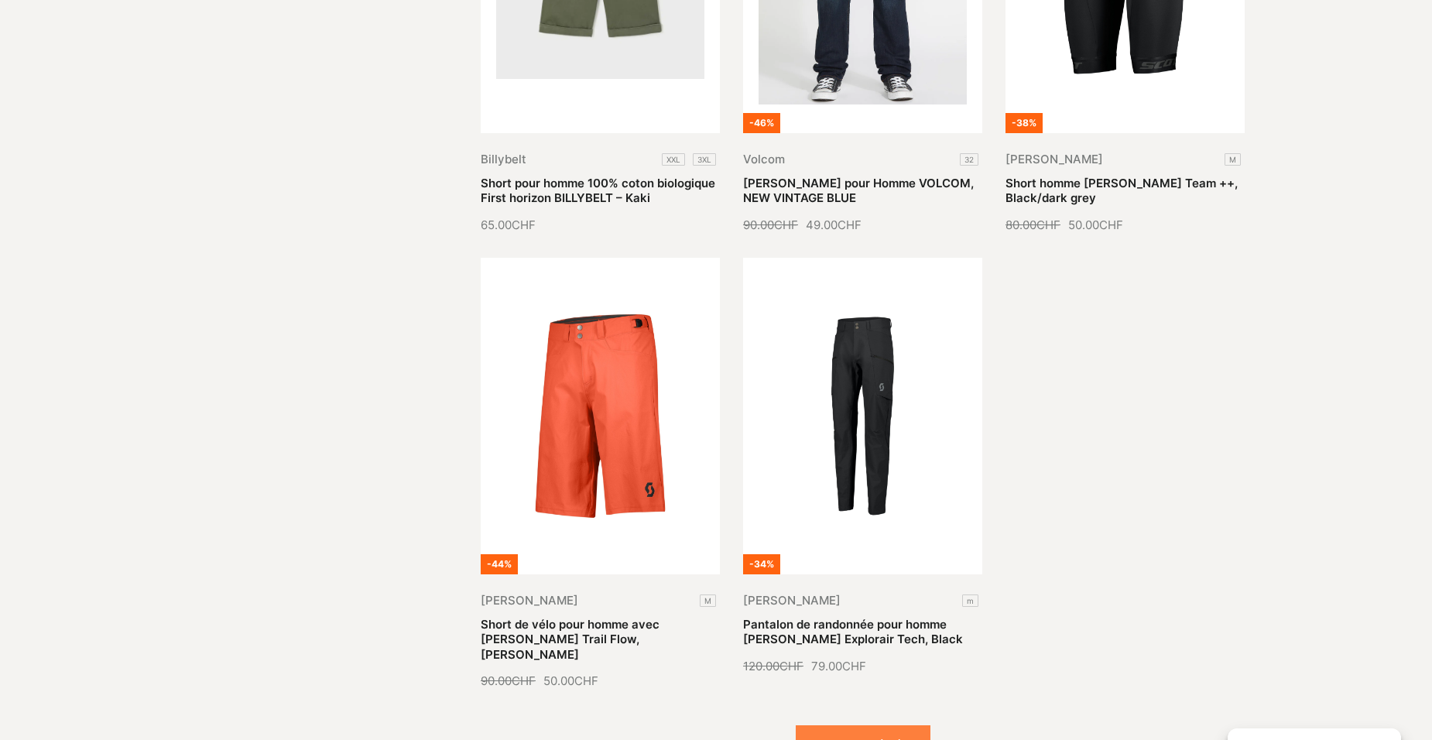
click at [835, 725] on button "Voir plus (37)" at bounding box center [863, 744] width 135 height 39
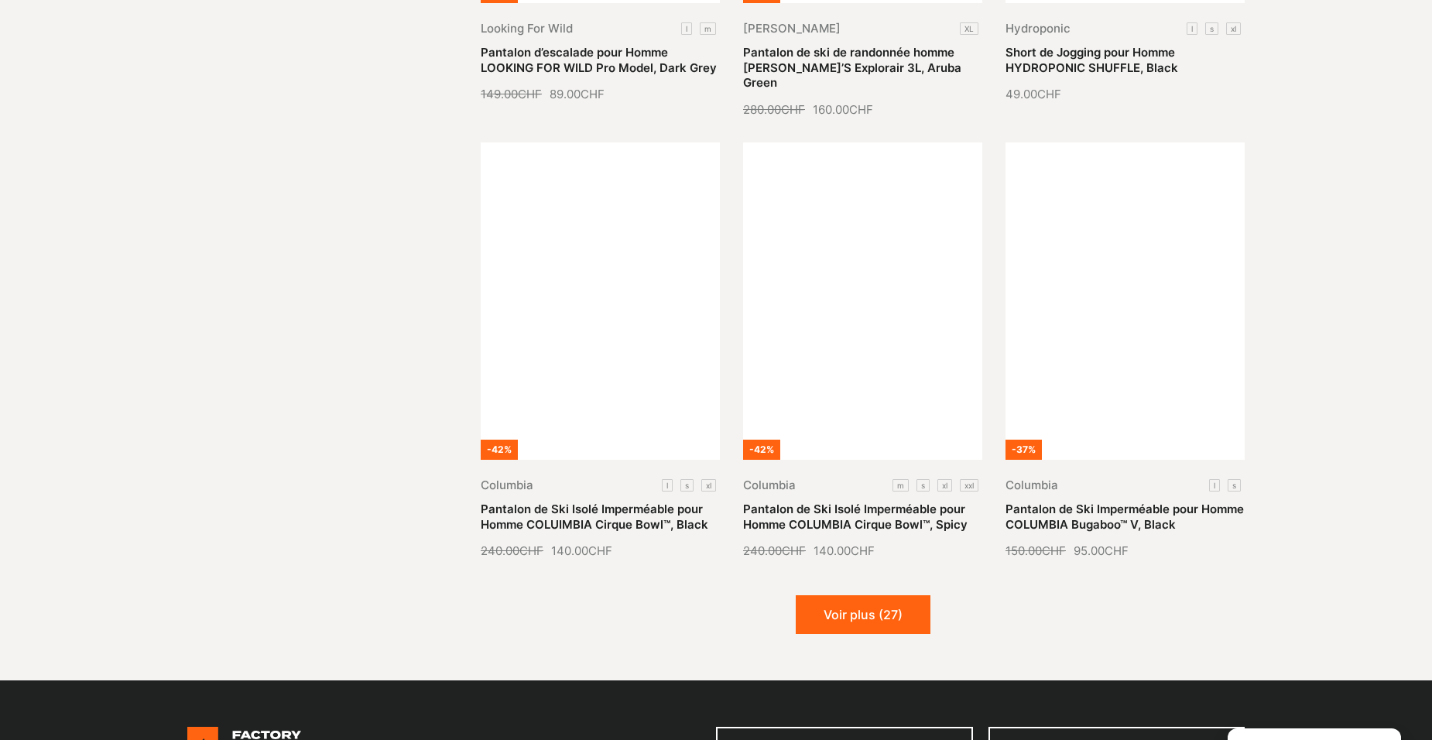
scroll to position [6117, 0]
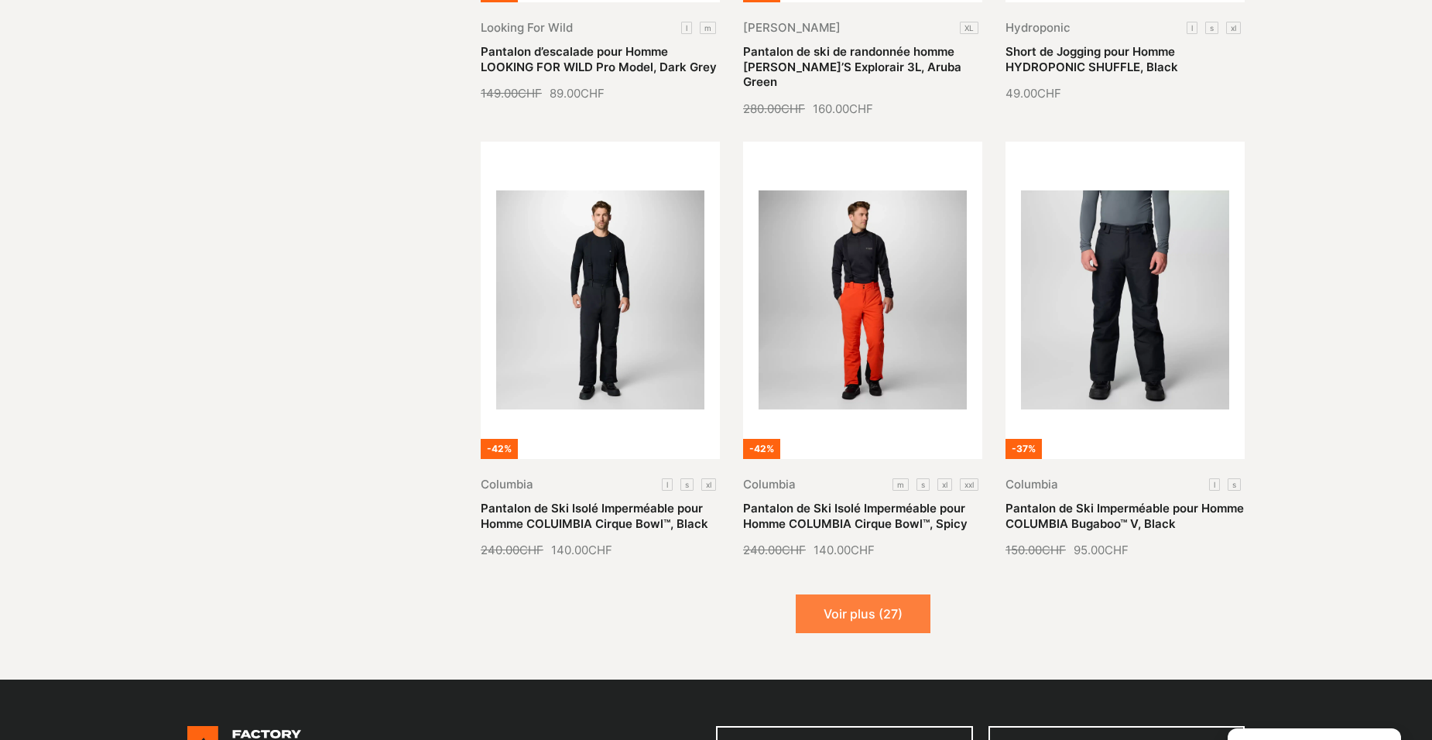
click at [859, 595] on button "Voir plus (27)" at bounding box center [863, 614] width 135 height 39
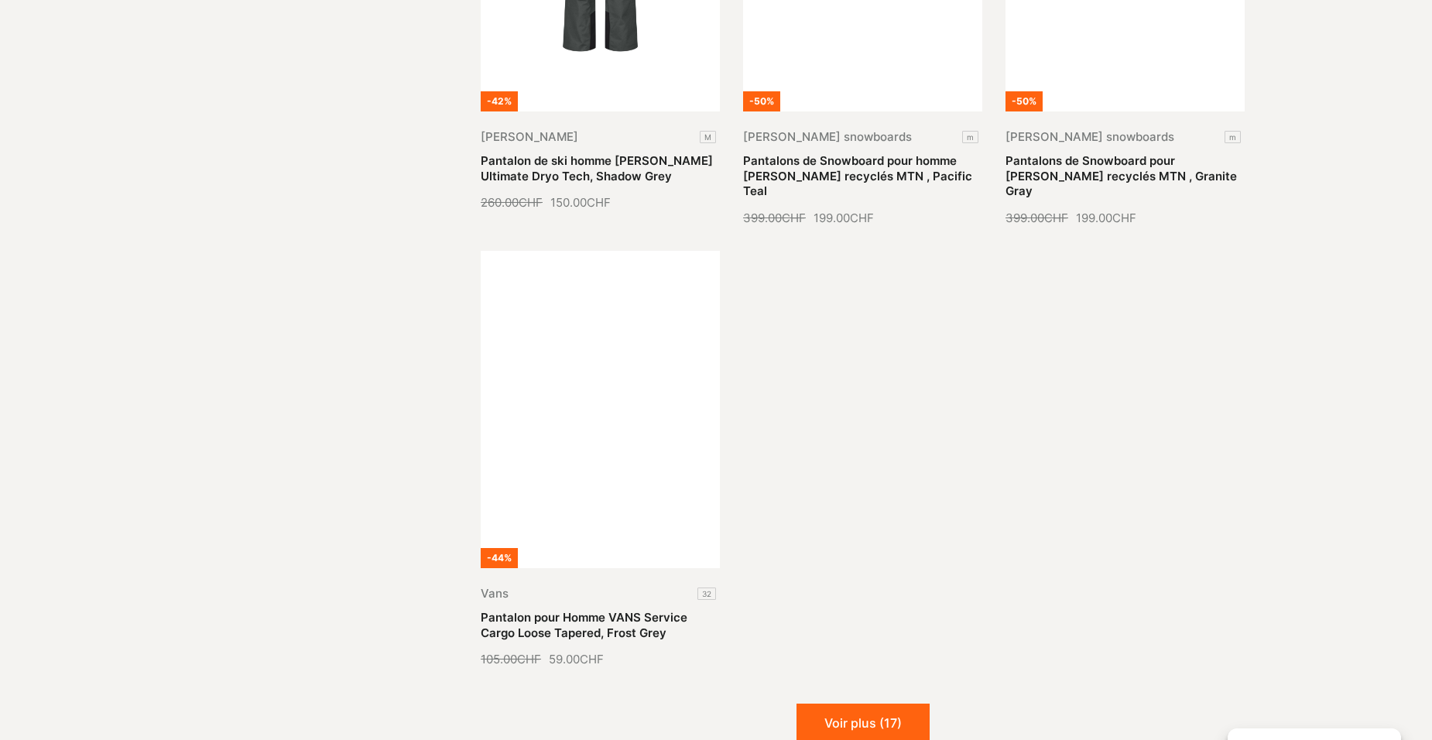
scroll to position [7897, 0]
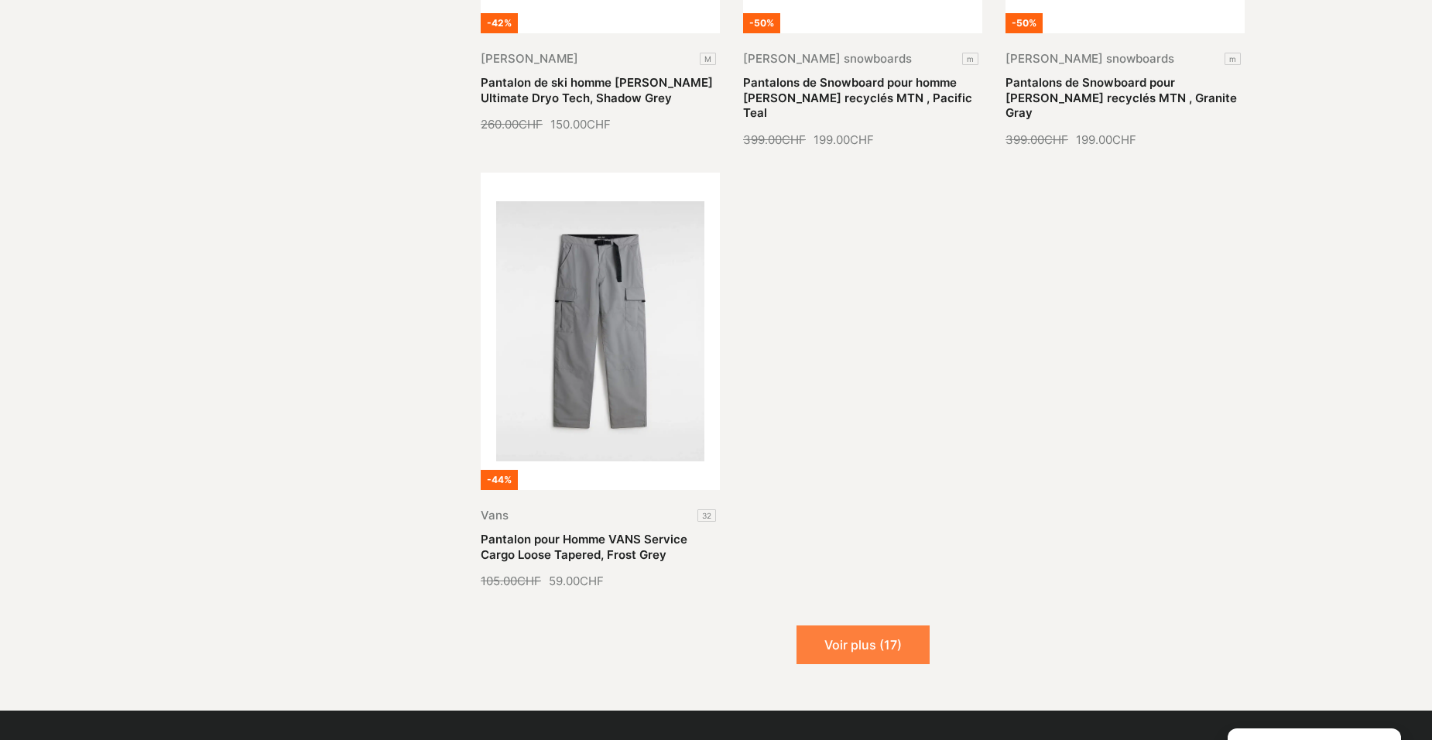
click at [859, 626] on button "Voir plus (17)" at bounding box center [863, 645] width 133 height 39
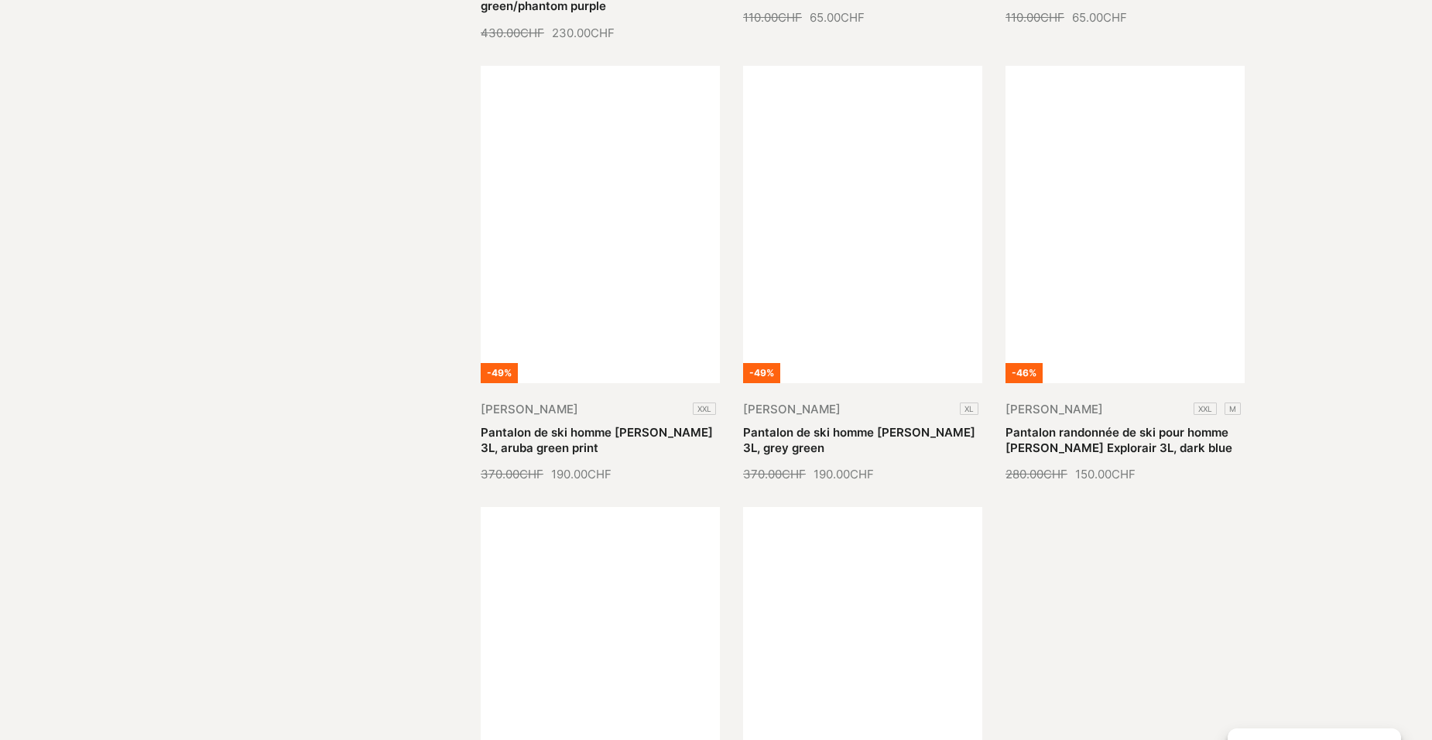
scroll to position [9136, 0]
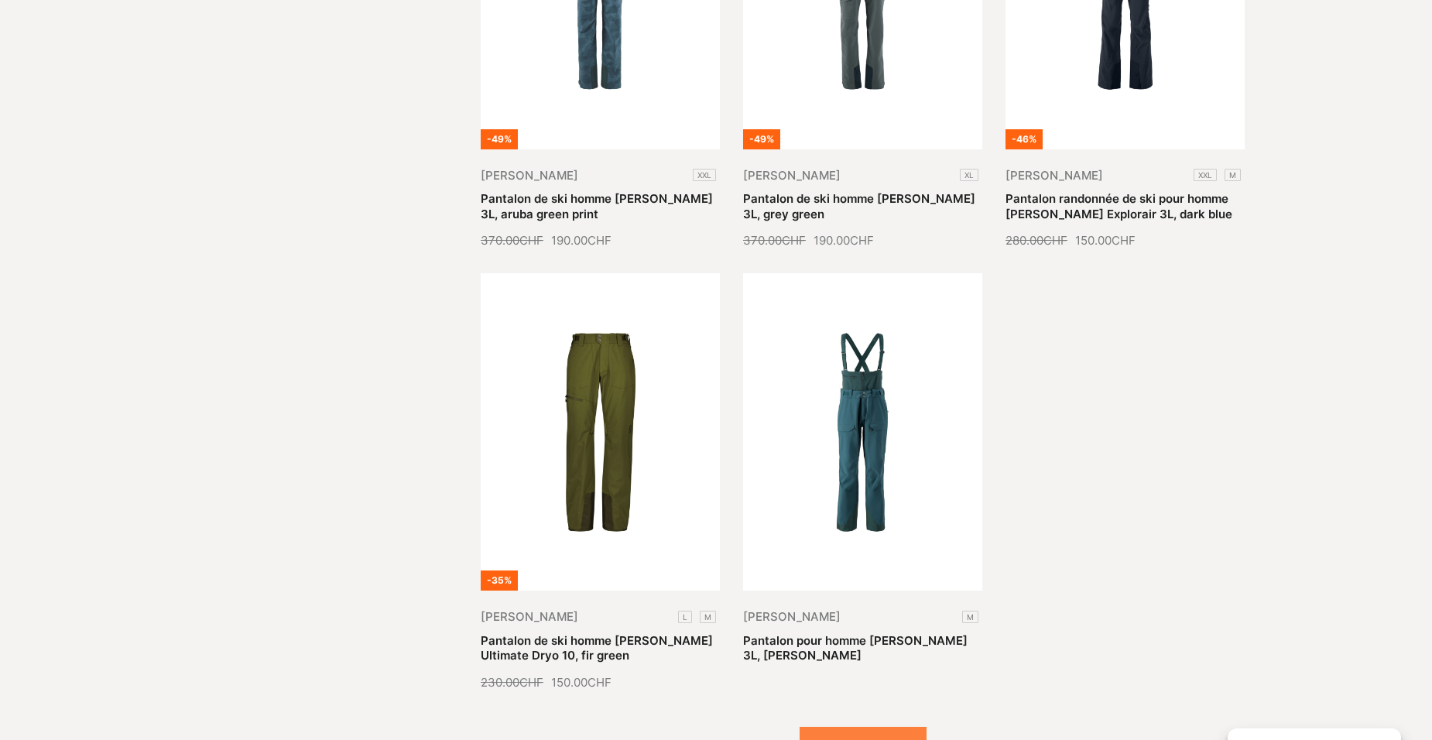
click at [873, 727] on button "Voir plus (7)" at bounding box center [863, 746] width 127 height 39
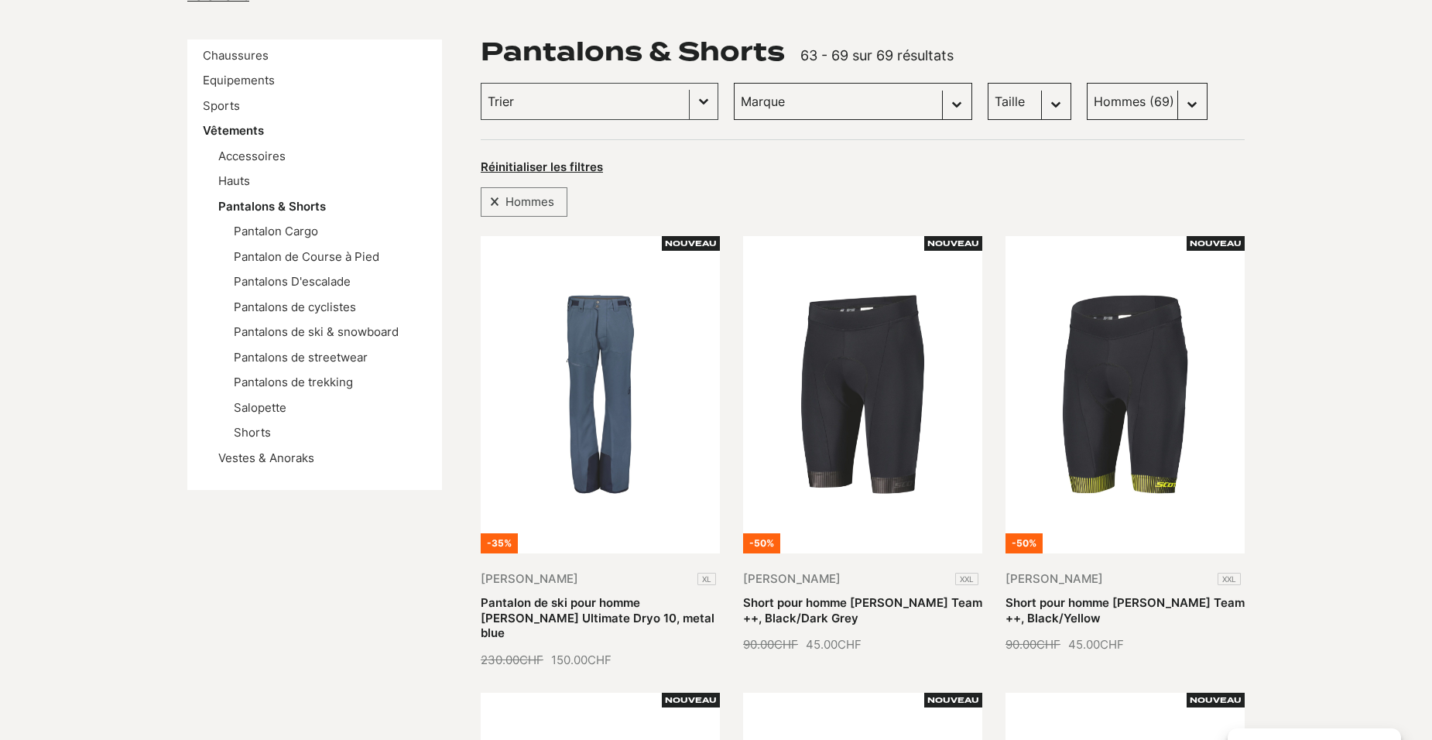
scroll to position [0, 0]
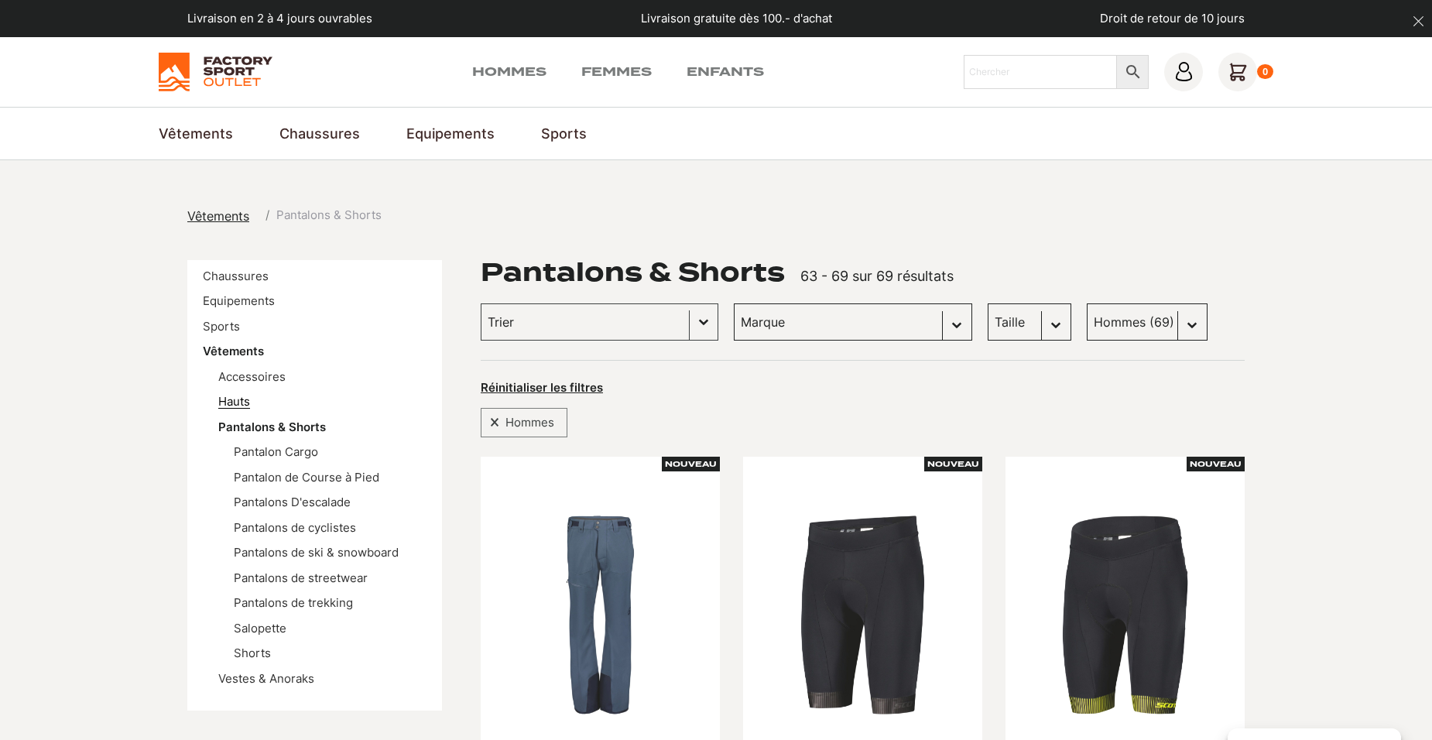
click at [233, 397] on link "Hauts" at bounding box center [234, 401] width 32 height 15
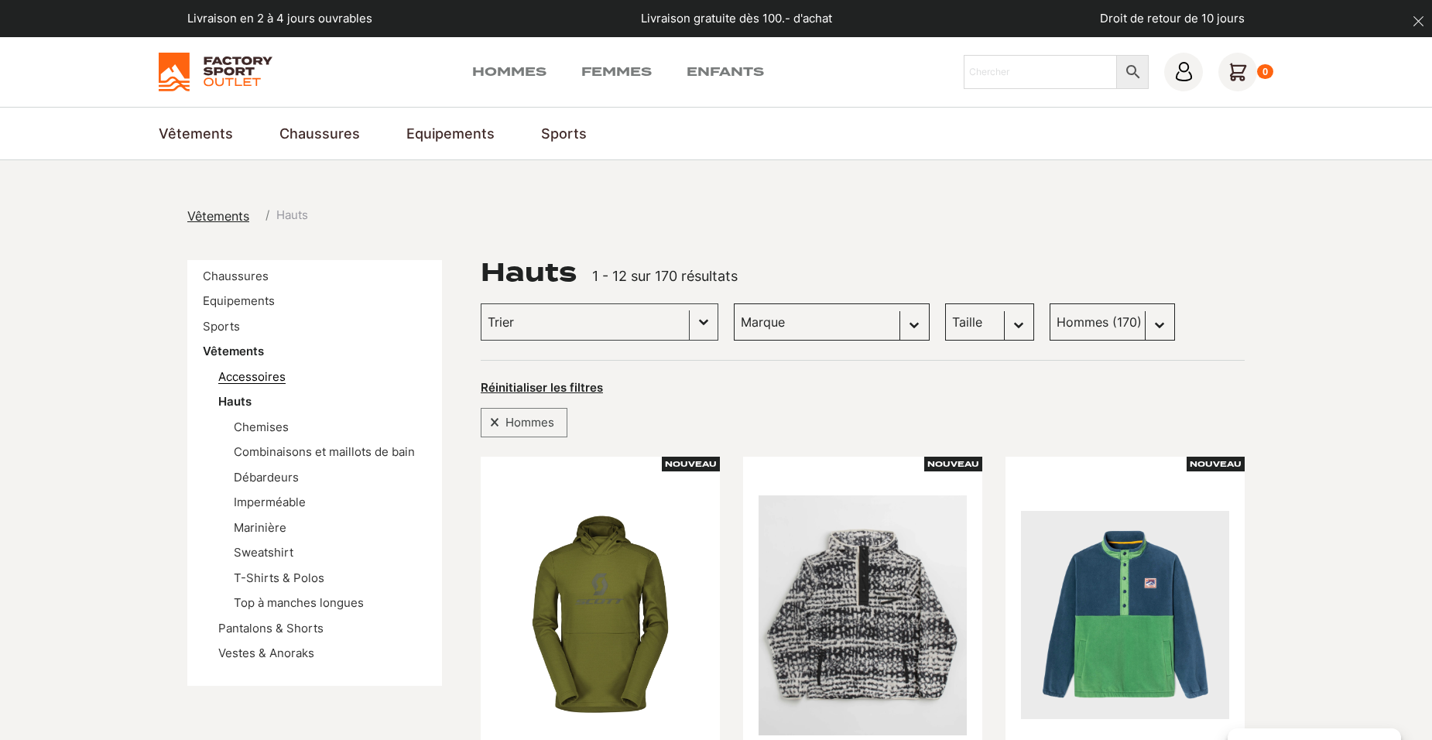
click at [250, 372] on link "Accessoires" at bounding box center [251, 376] width 67 height 15
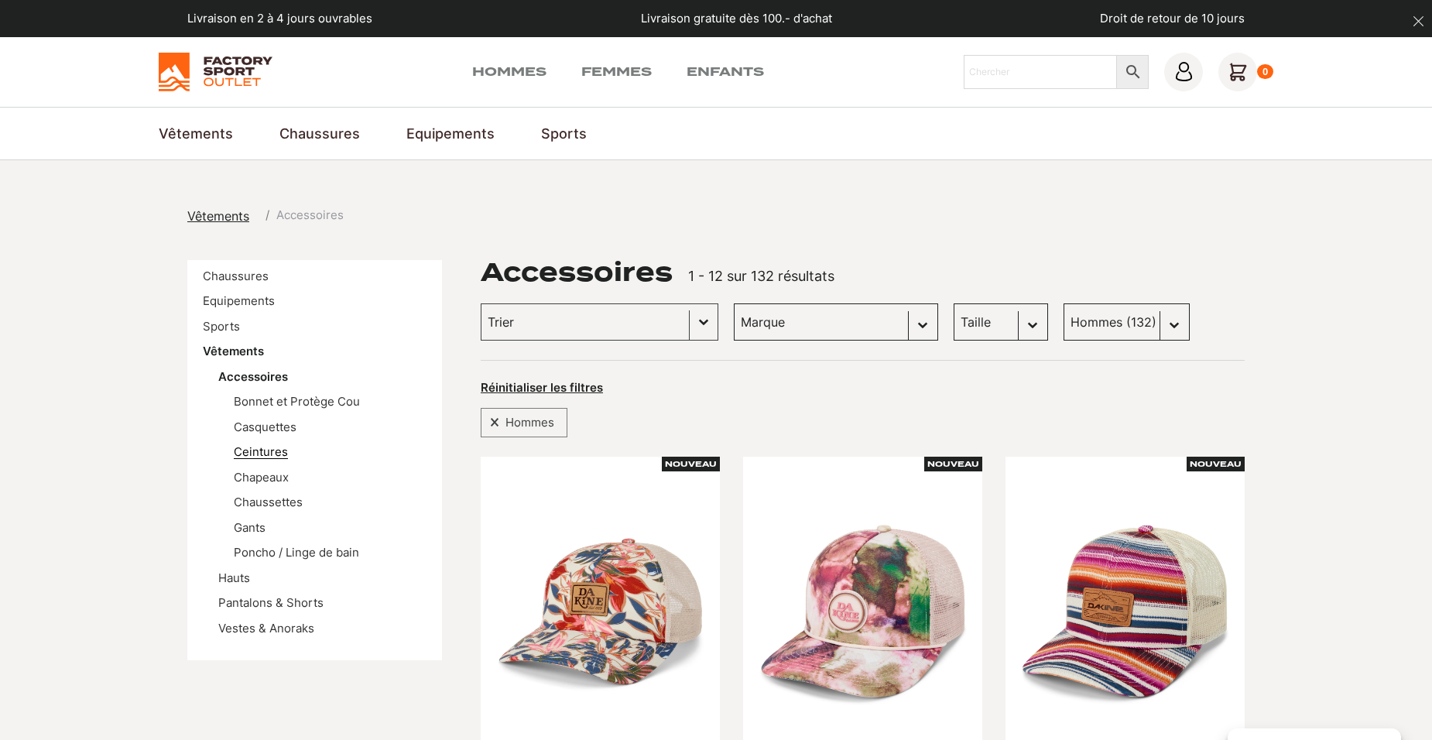
click at [262, 452] on link "Ceintures" at bounding box center [261, 451] width 54 height 15
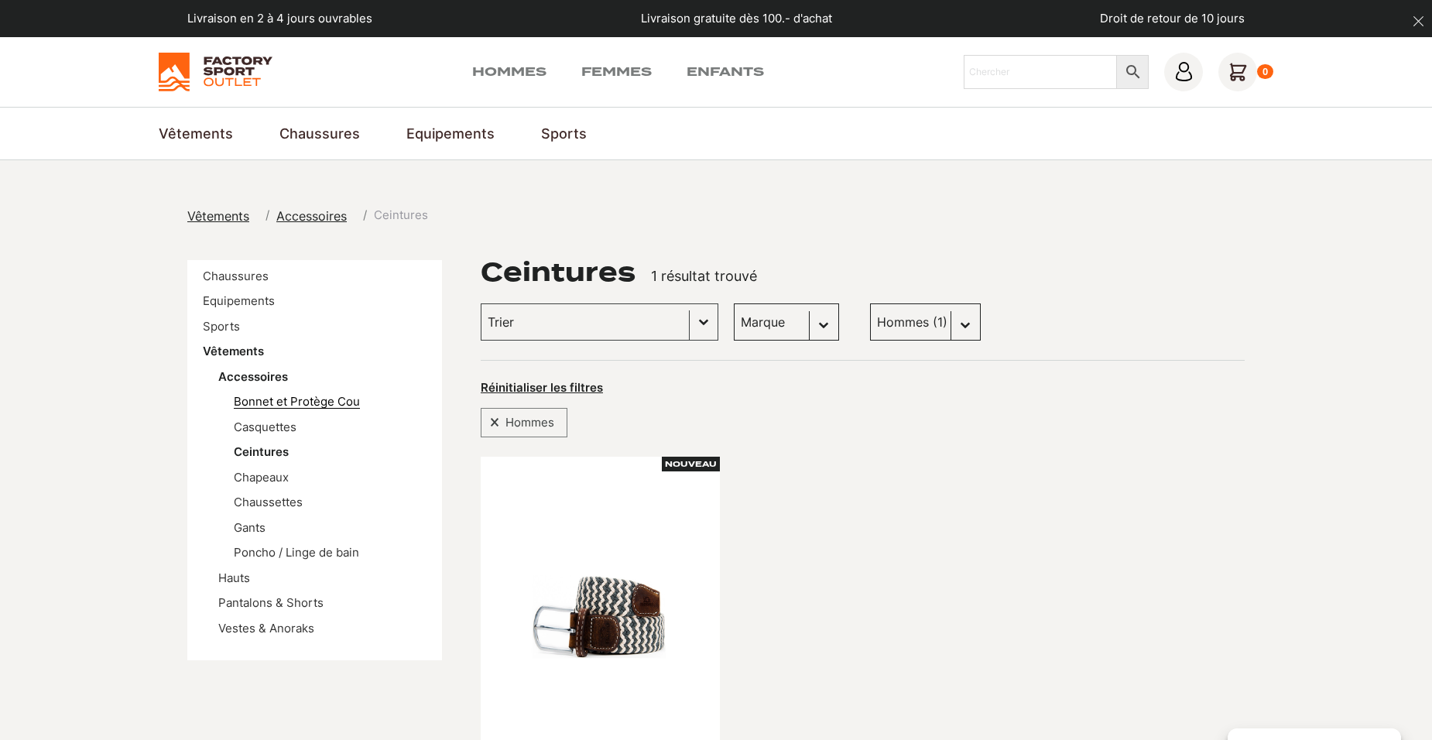
click at [280, 403] on link "Bonnet et Protège Cou" at bounding box center [297, 401] width 126 height 15
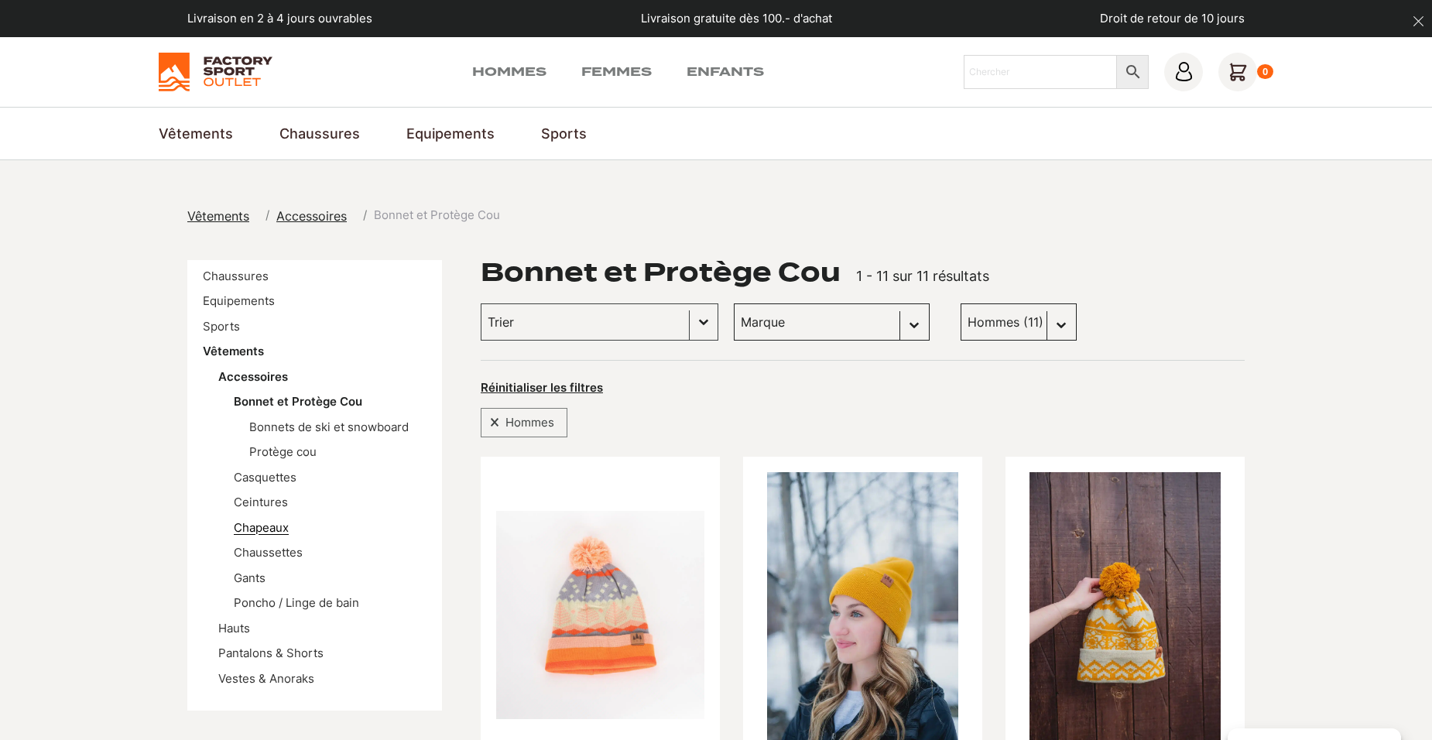
click at [272, 530] on link "Chapeaux" at bounding box center [261, 527] width 55 height 15
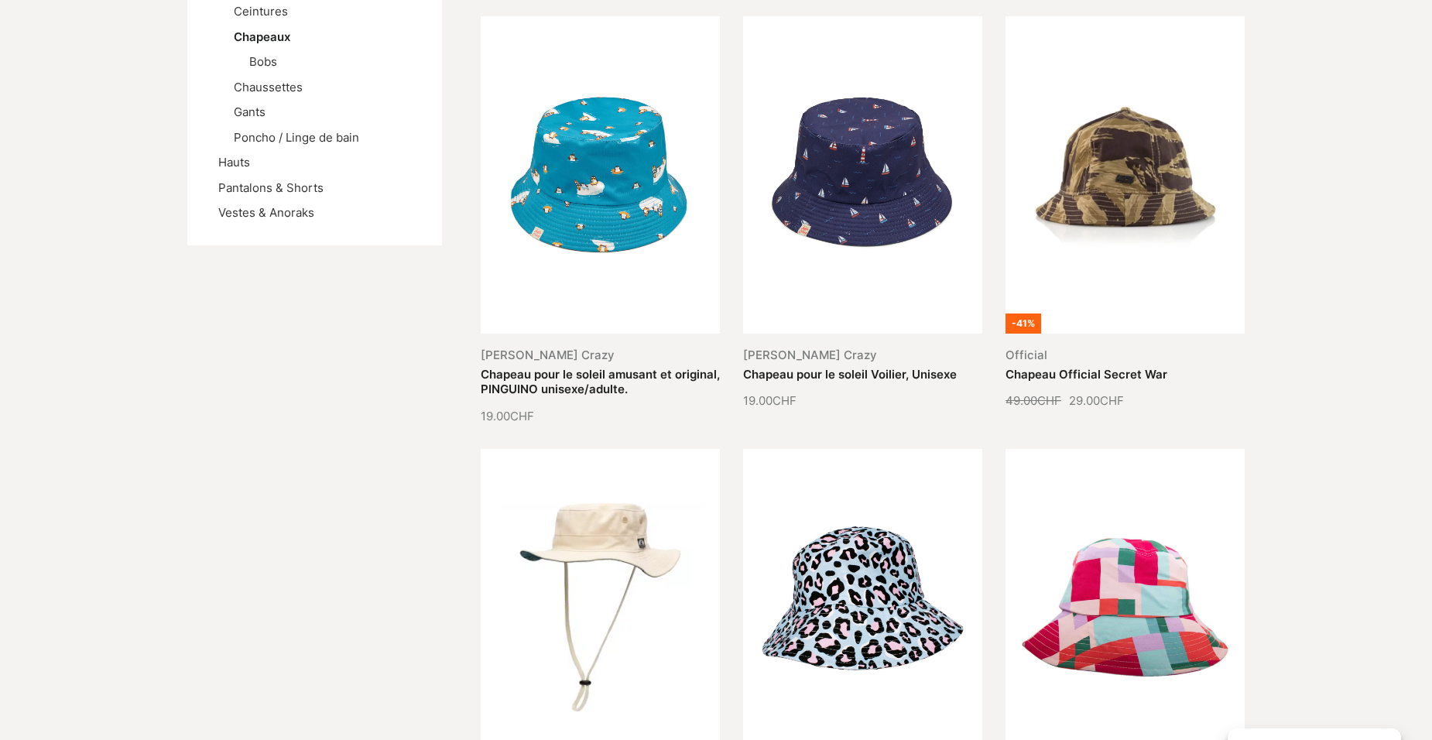
scroll to position [232, 0]
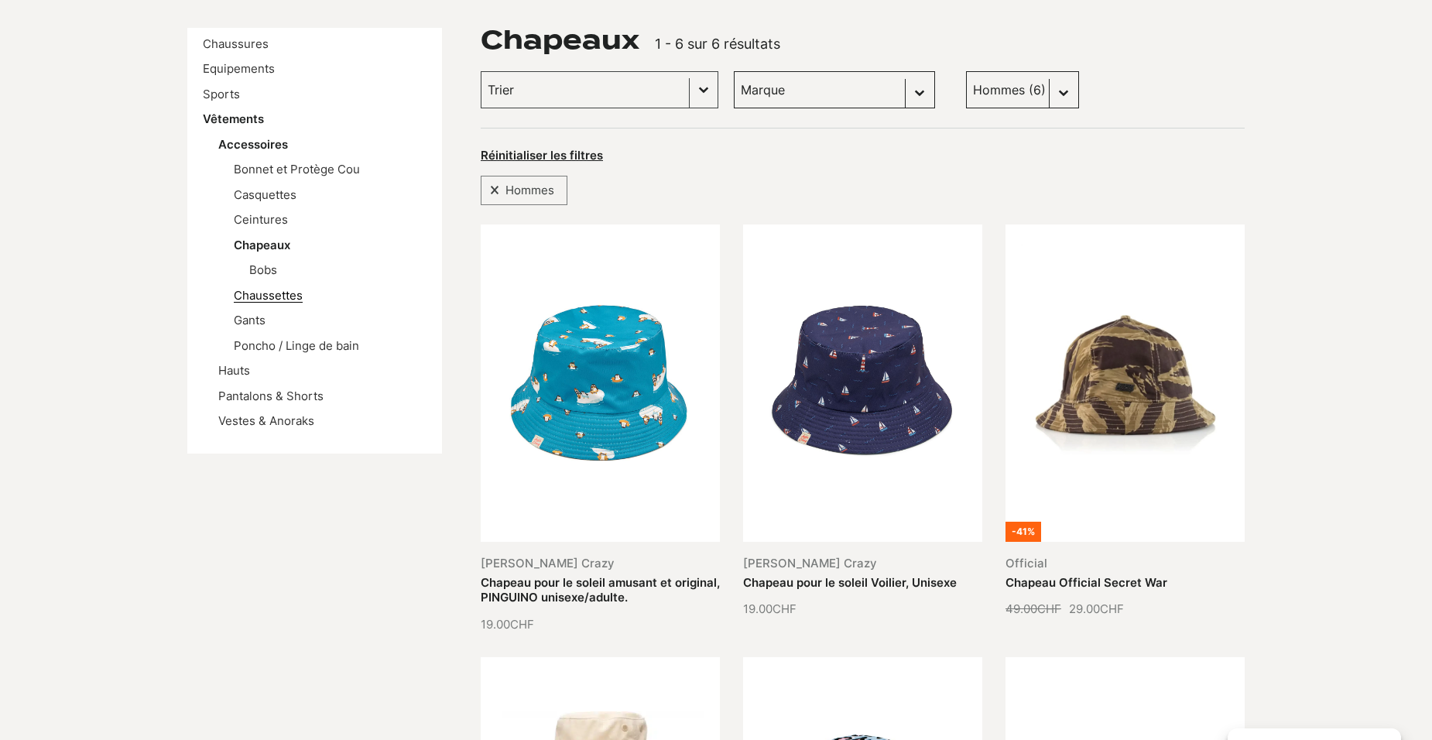
click at [269, 297] on link "Chaussettes" at bounding box center [268, 295] width 69 height 15
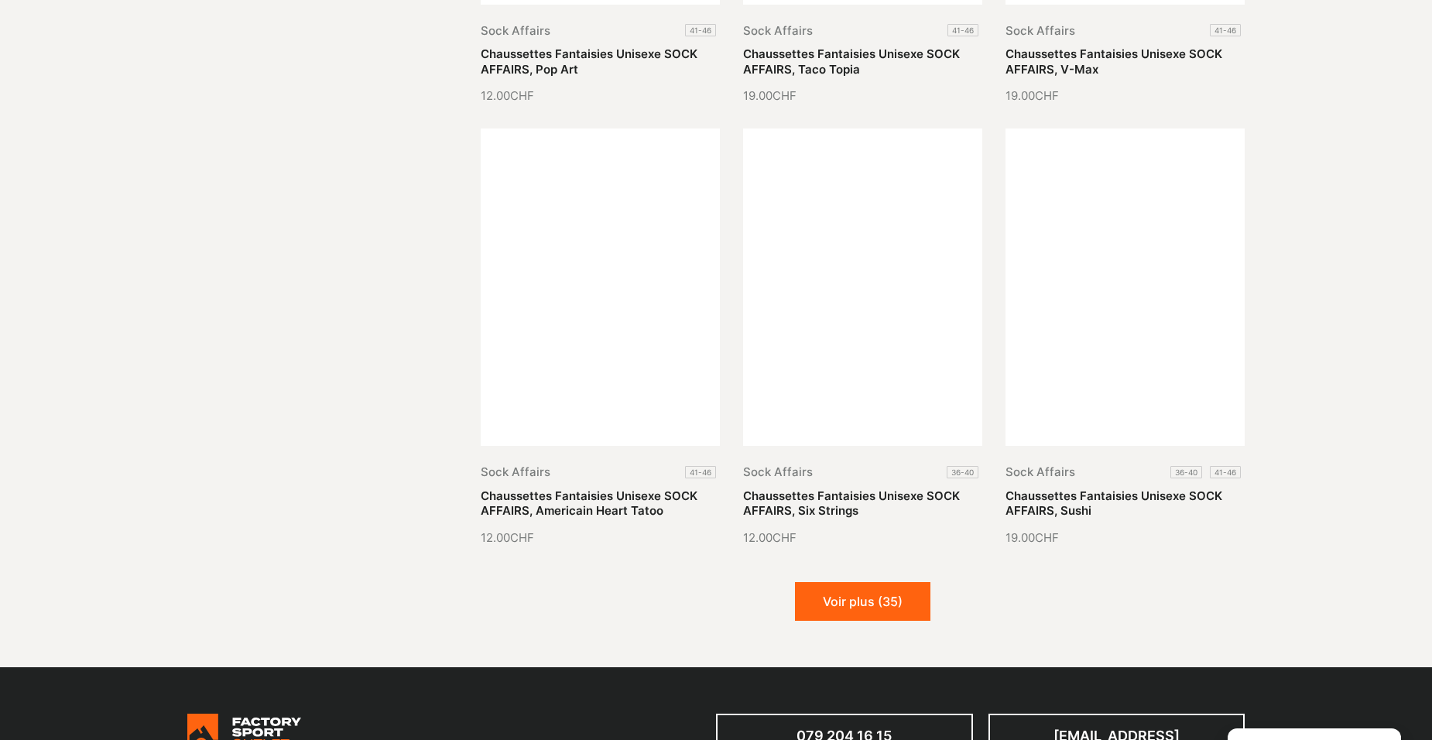
scroll to position [1703, 0]
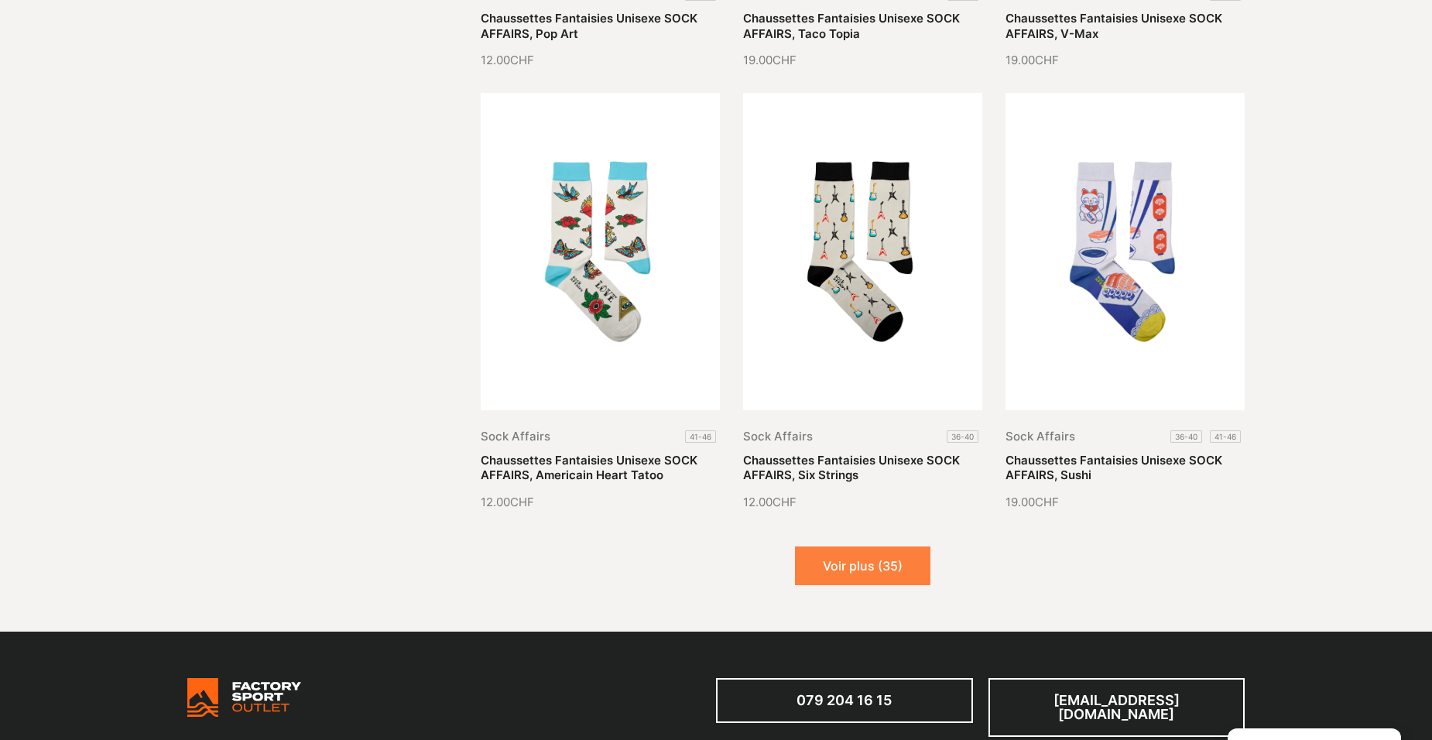
click at [866, 570] on button "Voir plus (35)" at bounding box center [862, 566] width 135 height 39
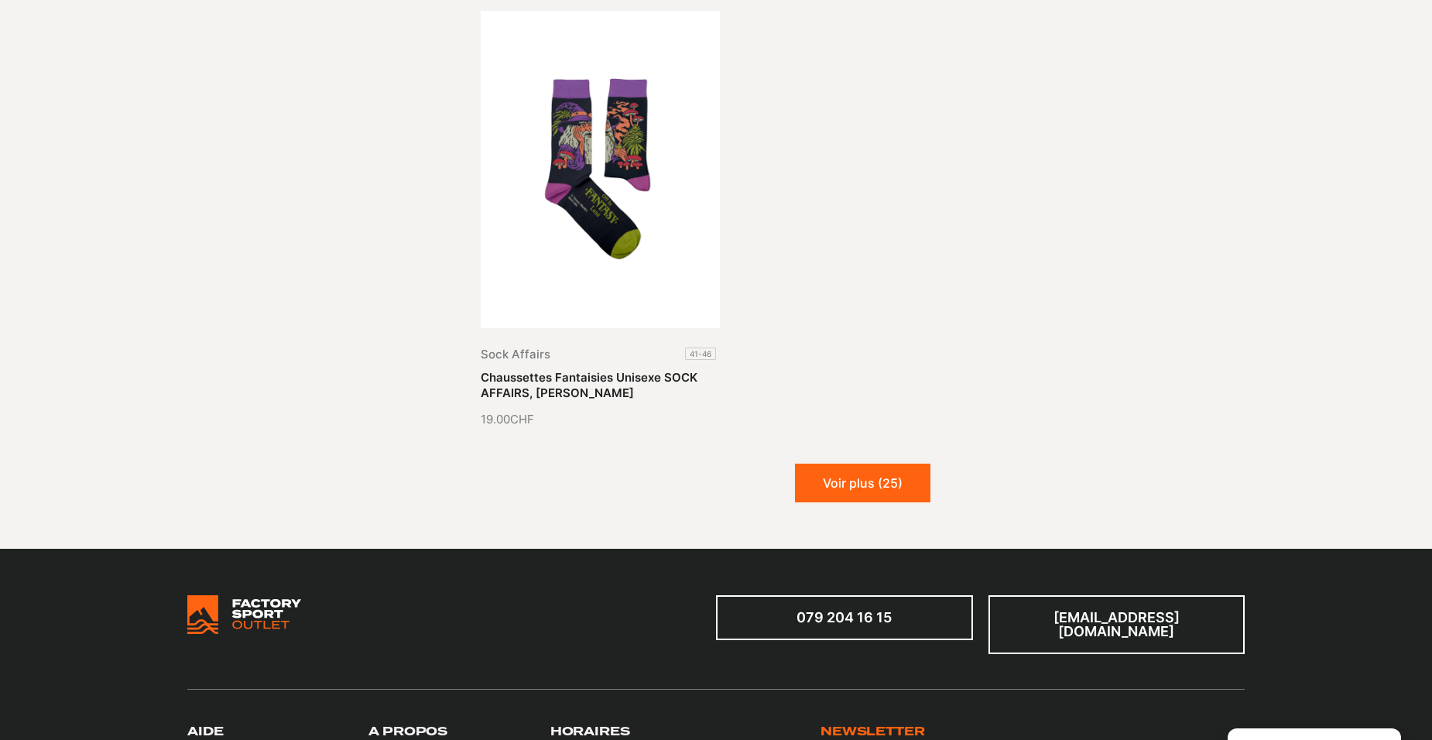
scroll to position [3562, 0]
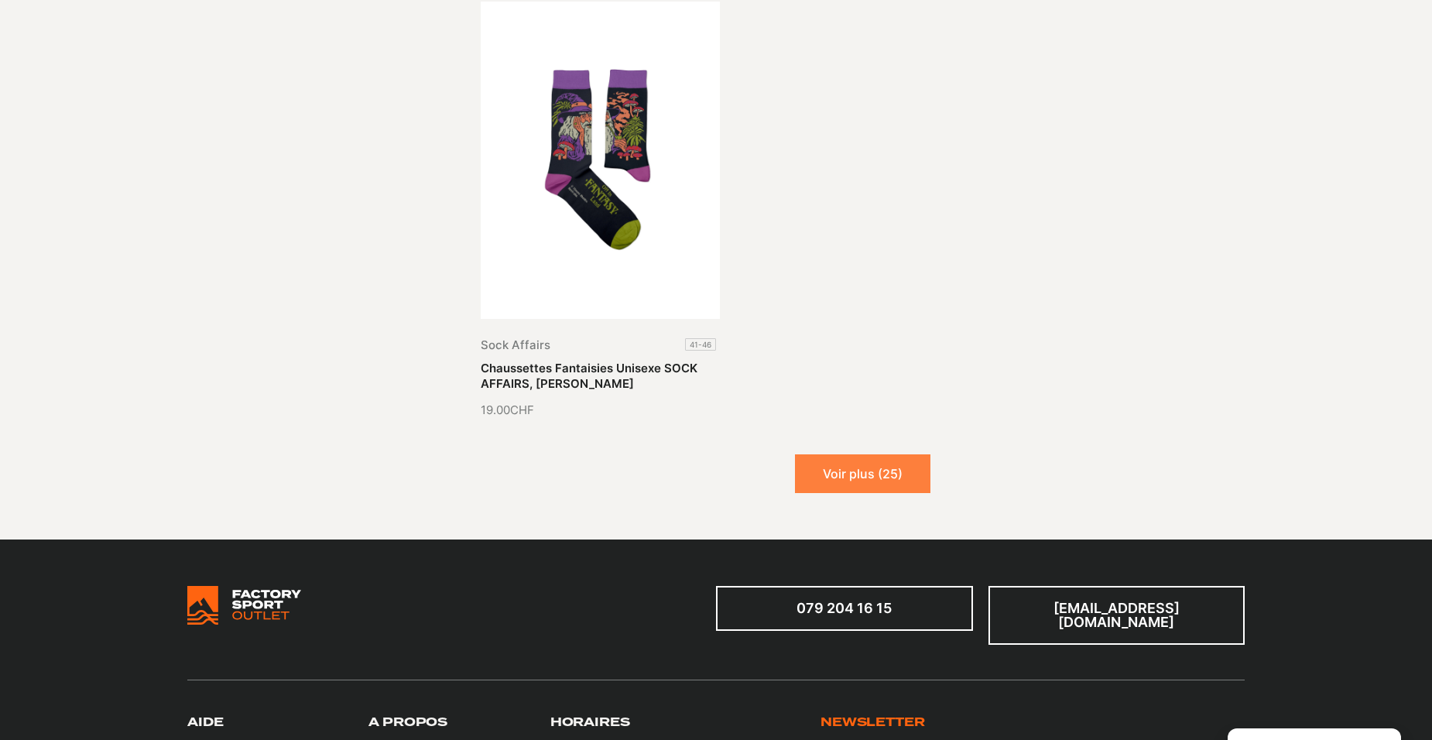
click at [866, 470] on button "Voir plus (25)" at bounding box center [862, 473] width 135 height 39
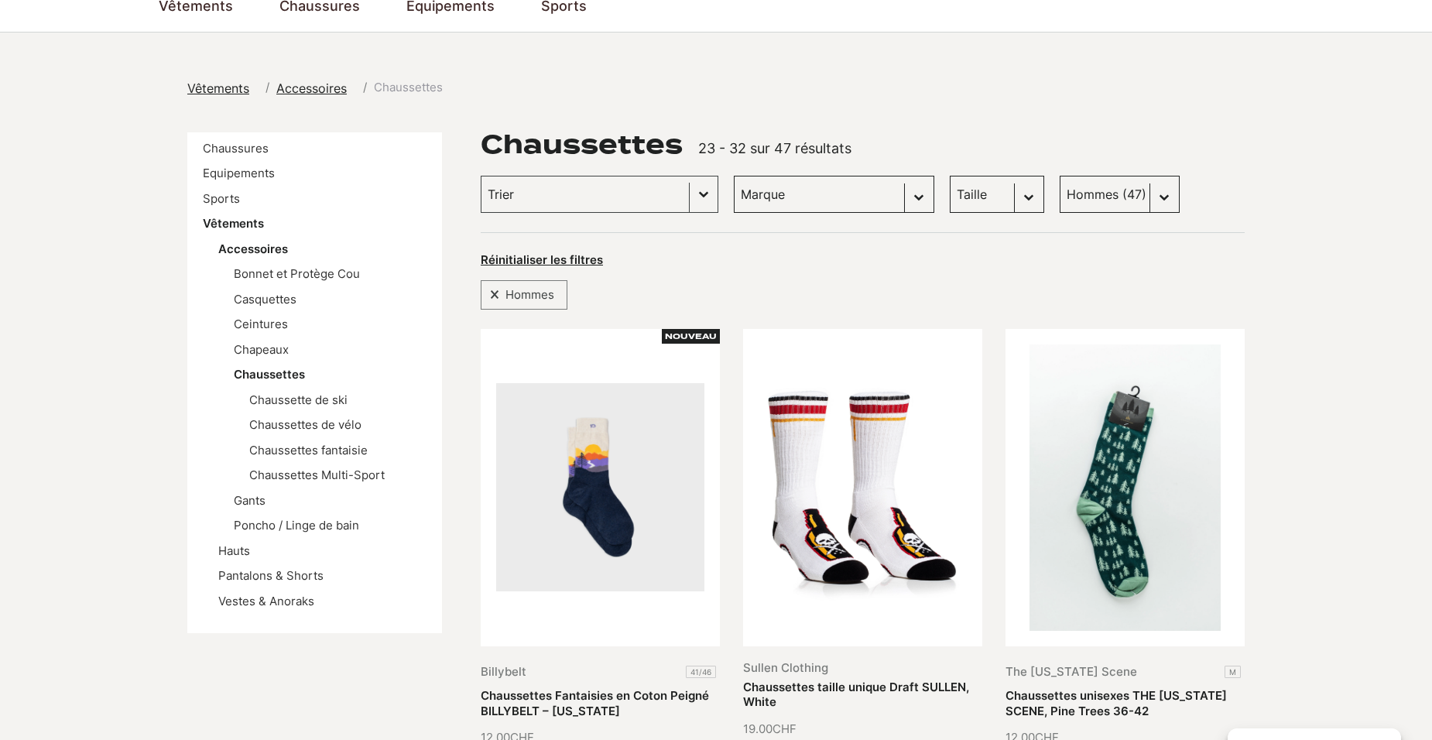
scroll to position [155, 0]
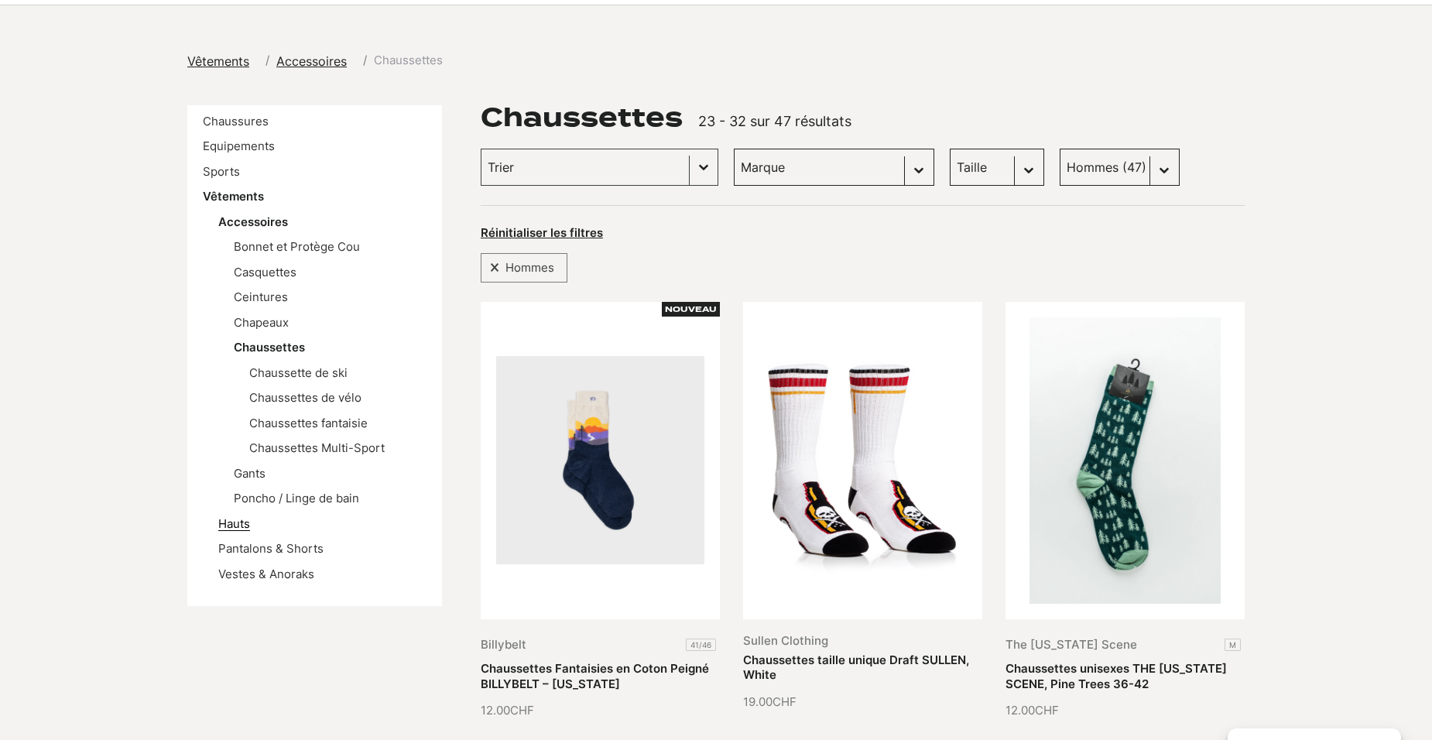
click at [235, 522] on link "Hauts" at bounding box center [234, 523] width 32 height 15
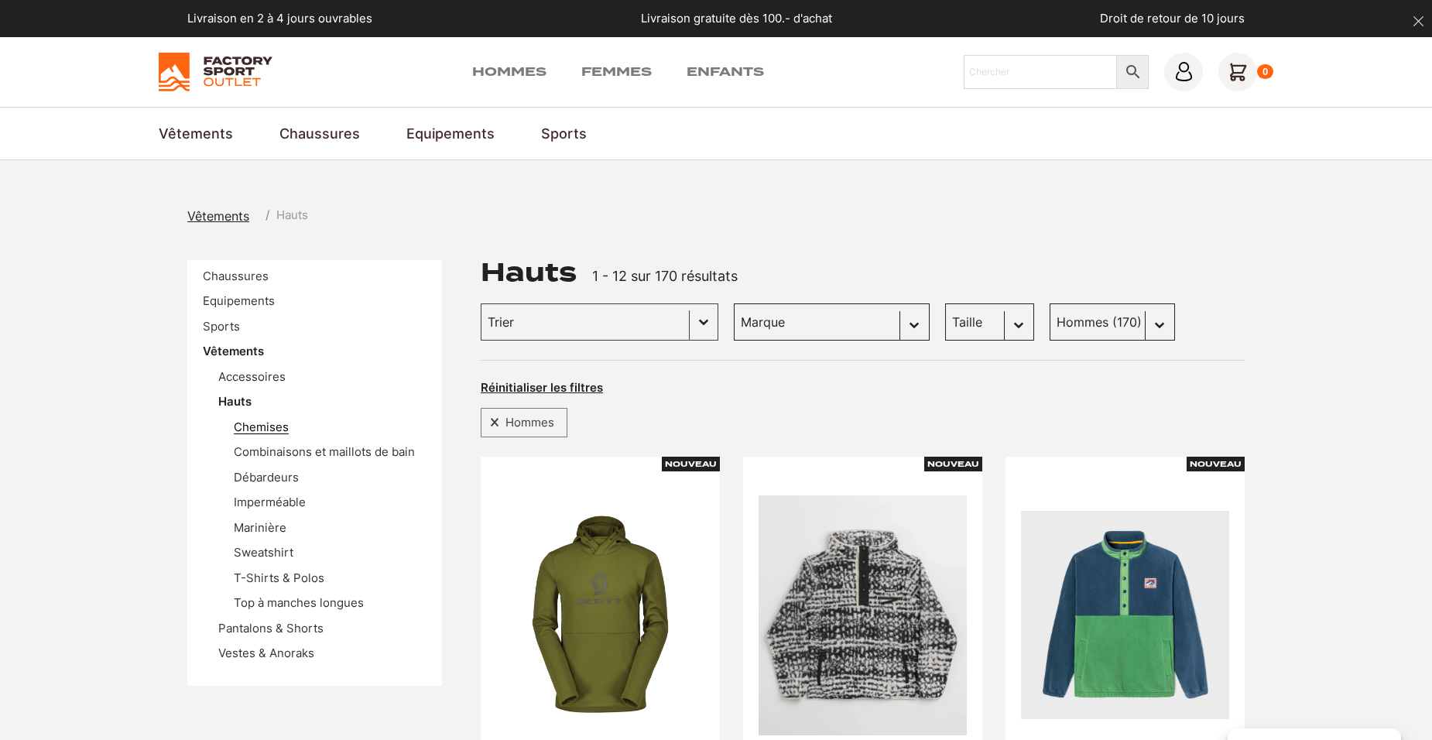
click at [276, 423] on link "Chemises" at bounding box center [261, 427] width 55 height 15
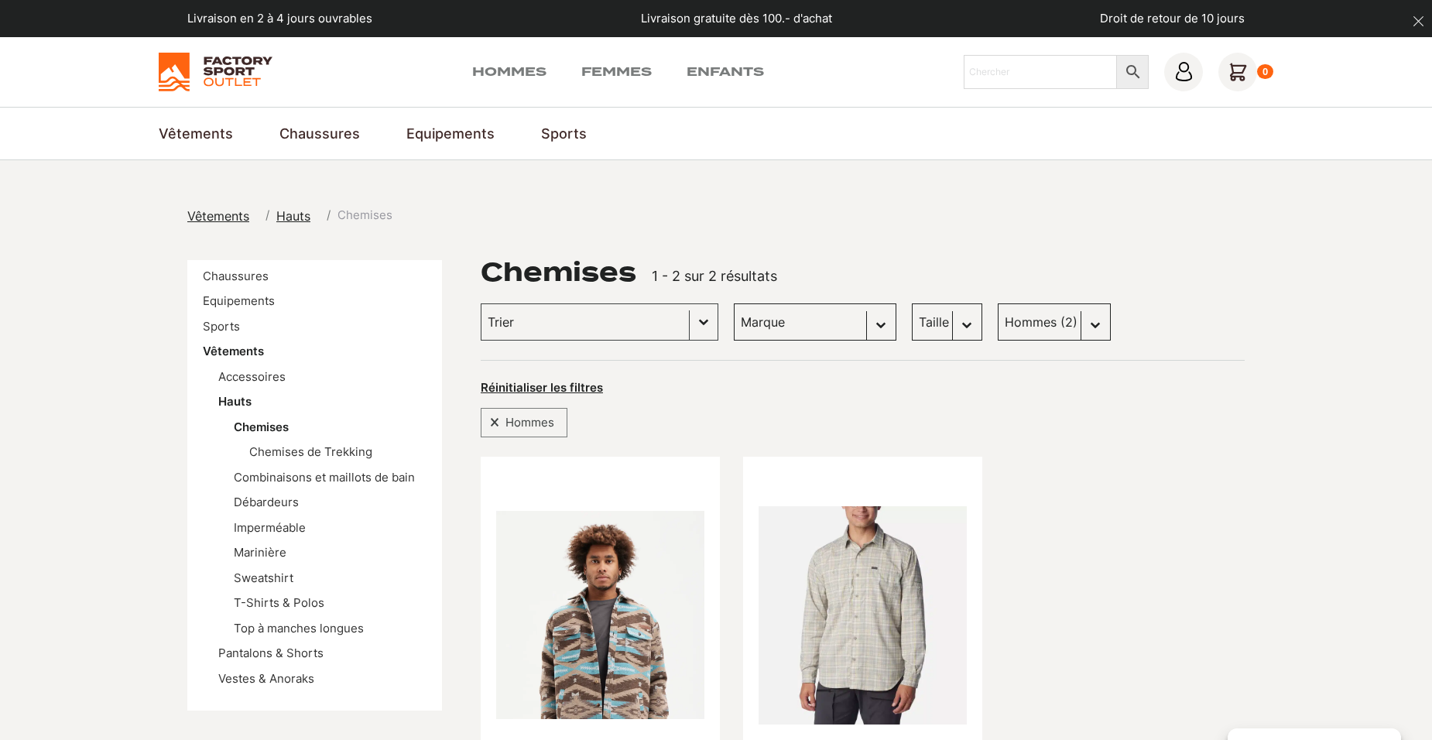
scroll to position [310, 0]
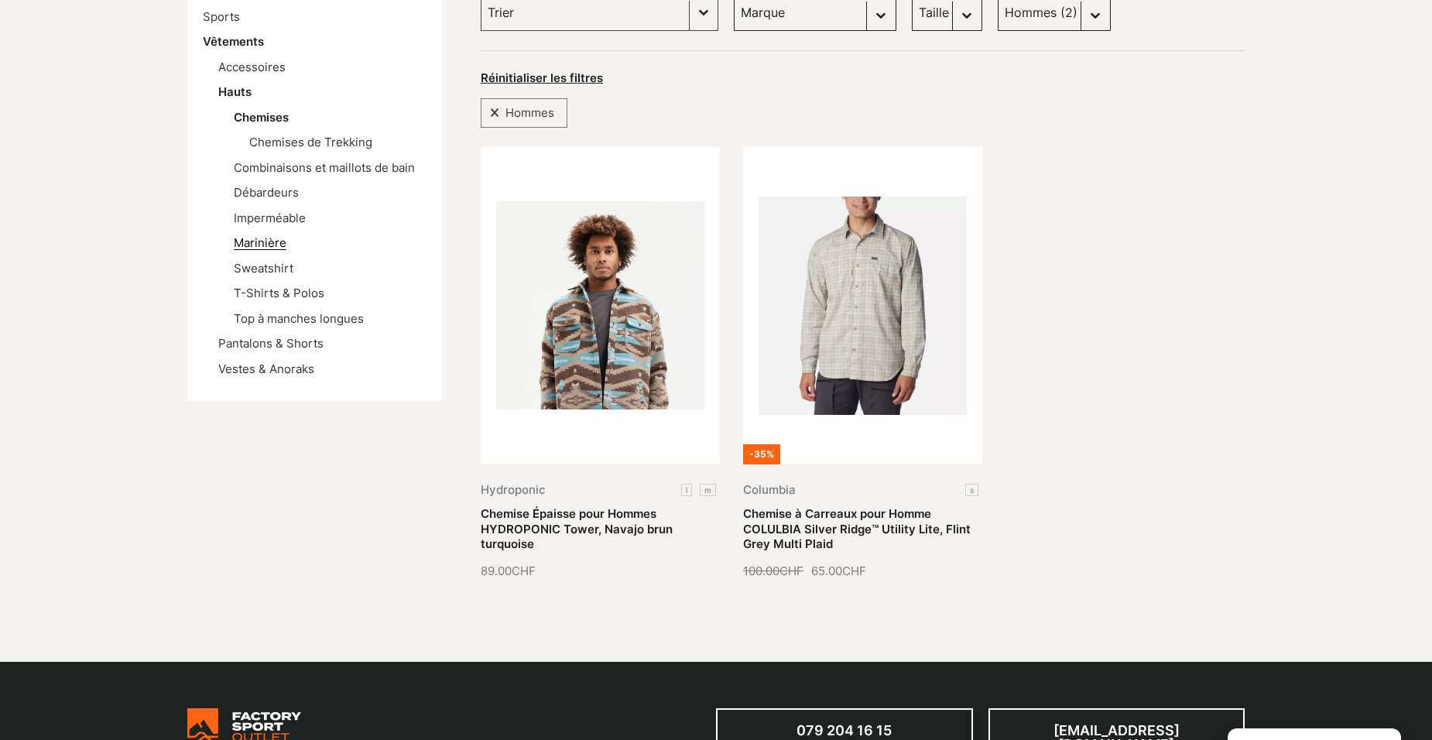
click at [260, 238] on link "Marinière" at bounding box center [260, 242] width 53 height 15
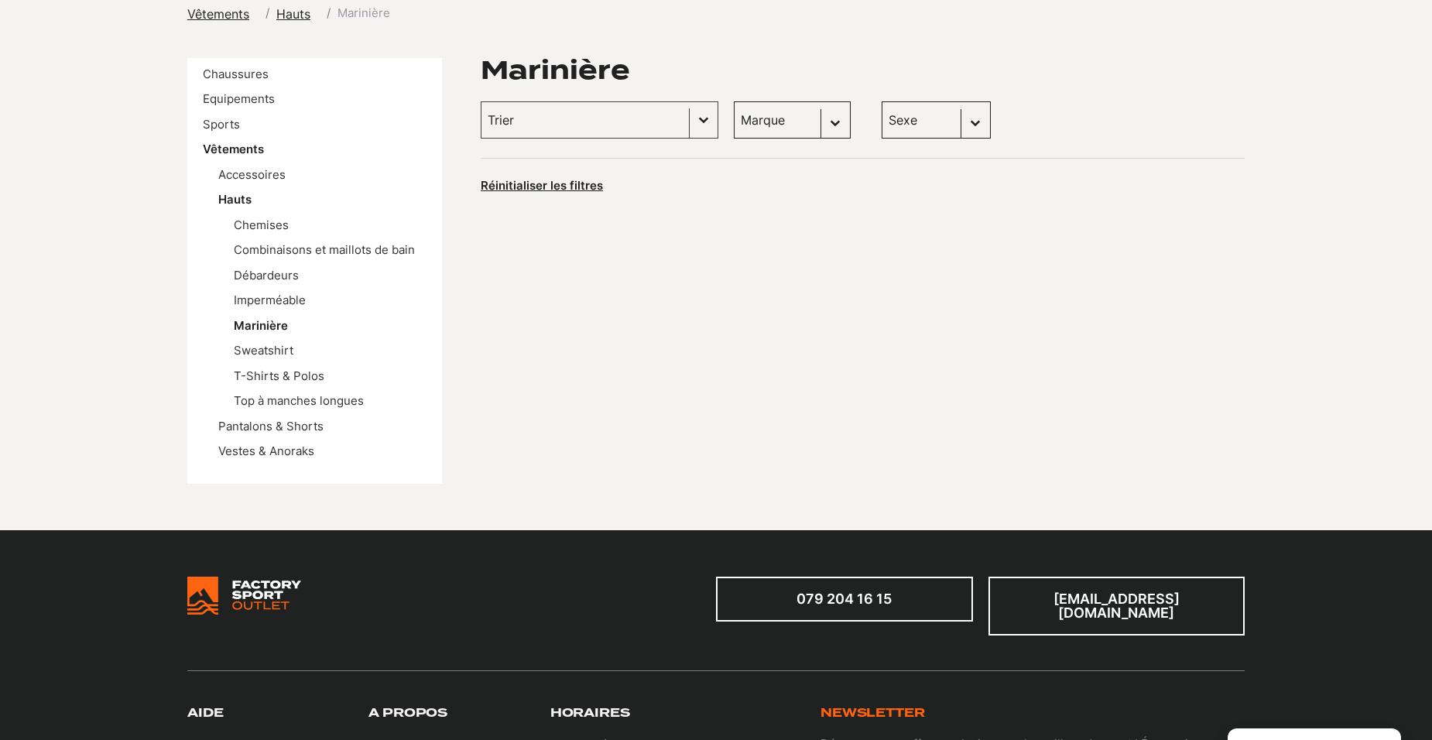
scroll to position [232, 0]
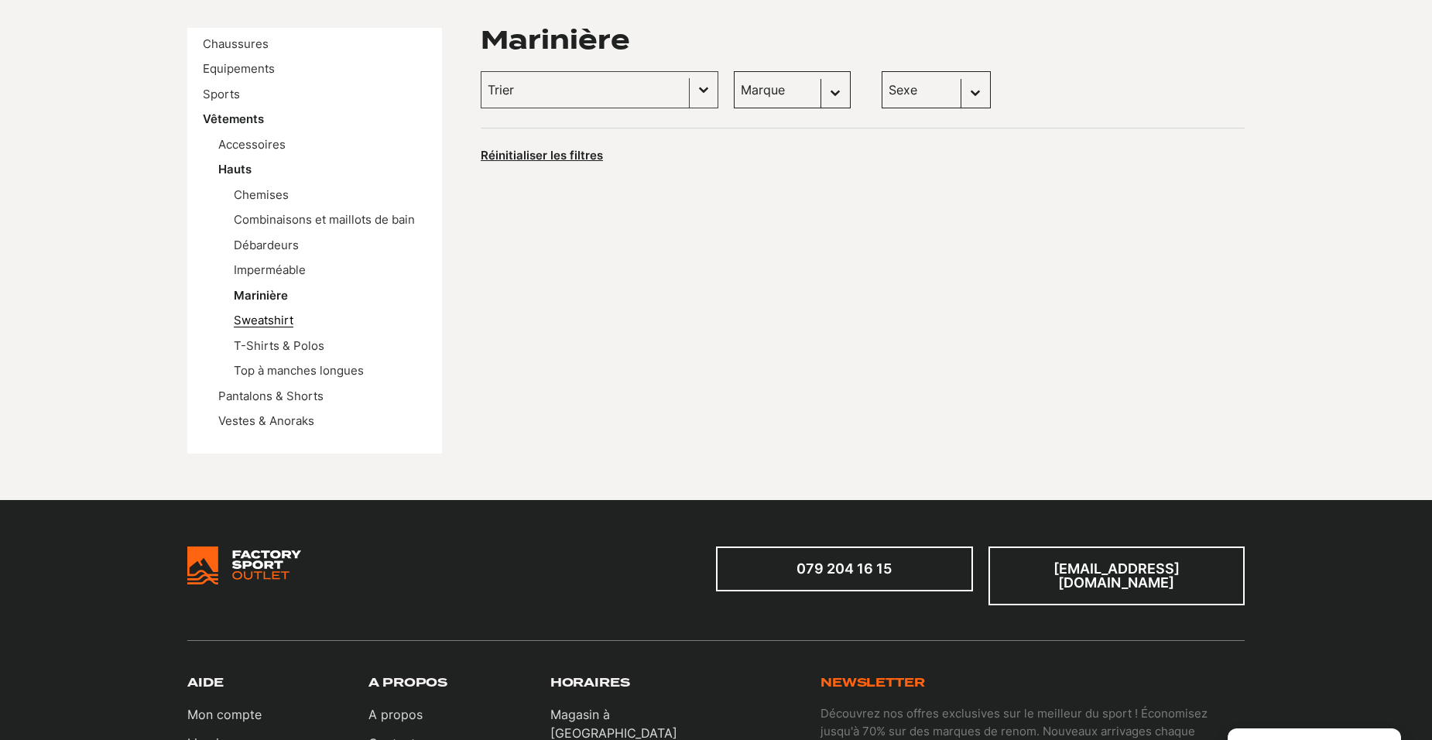
click at [279, 317] on link "Sweatshirt" at bounding box center [264, 320] width 60 height 15
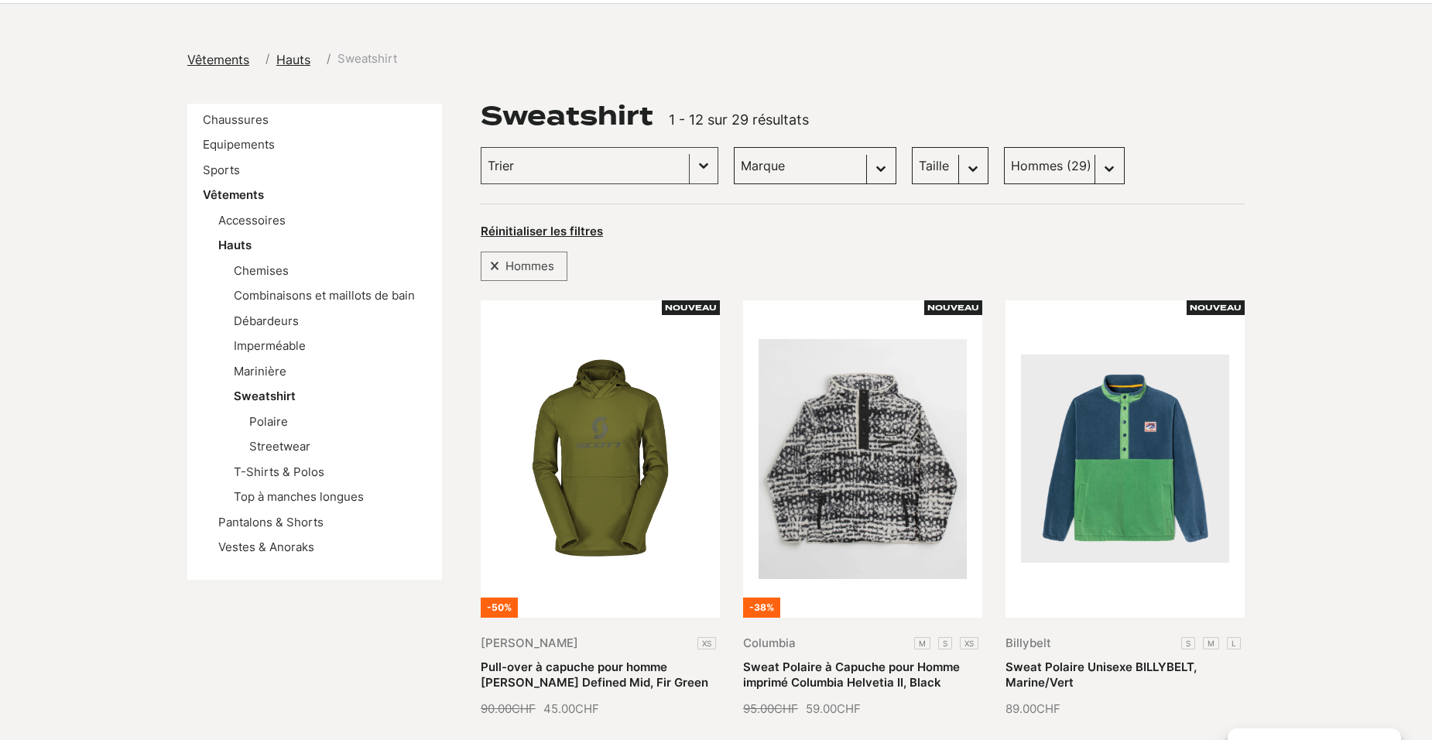
scroll to position [155, 0]
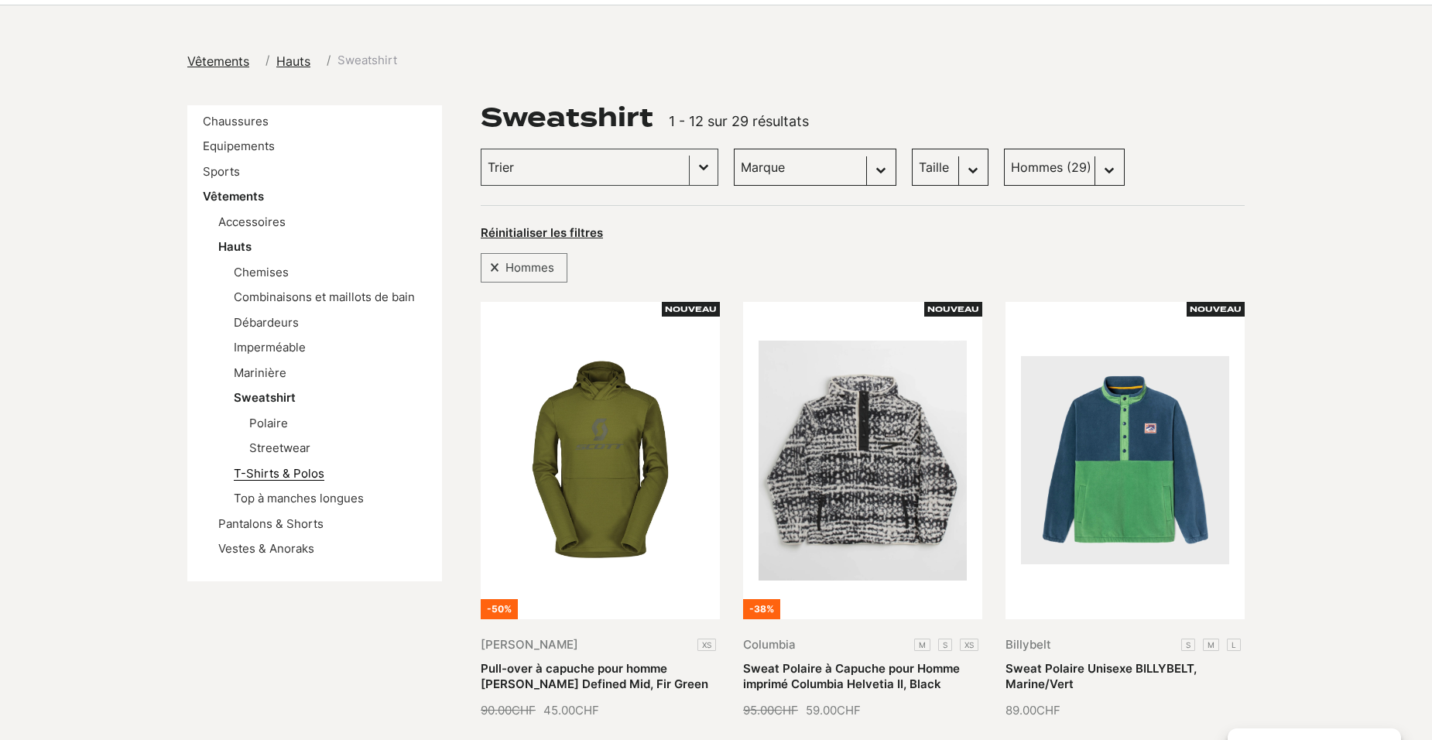
click at [272, 472] on link "T-Shirts & Polos" at bounding box center [279, 473] width 91 height 15
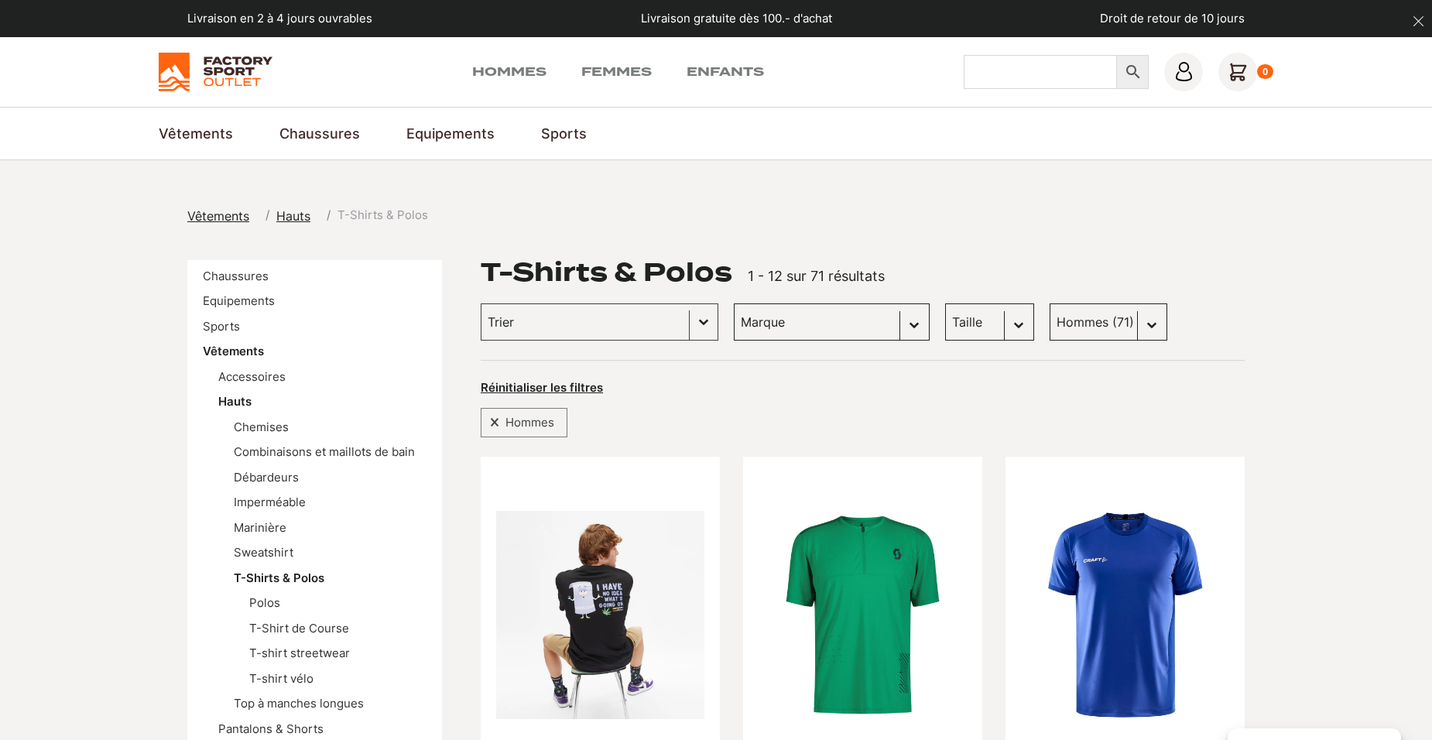
click at [989, 73] on input "Chercher" at bounding box center [1040, 72] width 153 height 34
type input "merino"
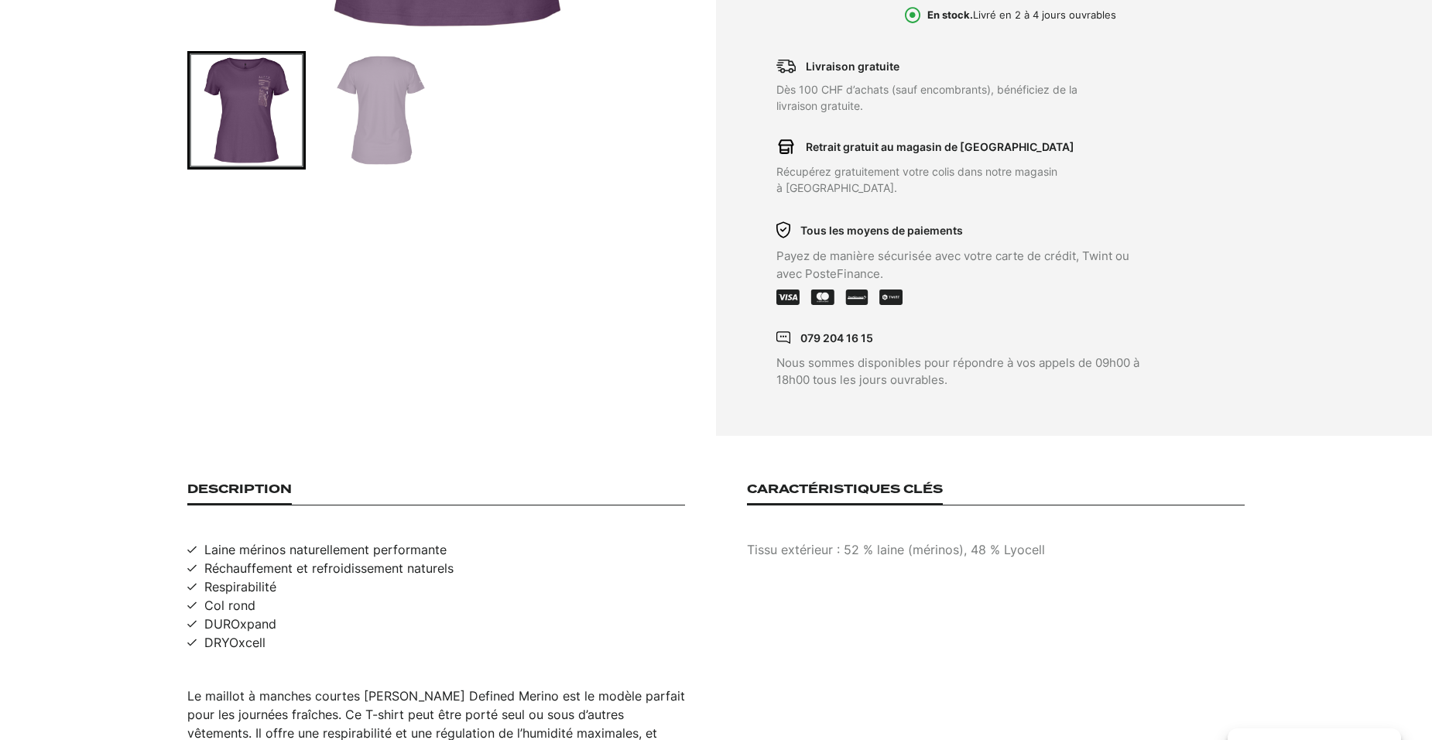
scroll to position [542, 0]
